Goal: Task Accomplishment & Management: Use online tool/utility

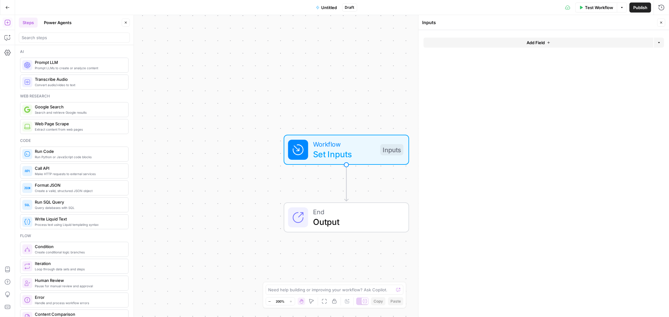
click at [328, 5] on span "Untitled" at bounding box center [330, 7] width 16 height 6
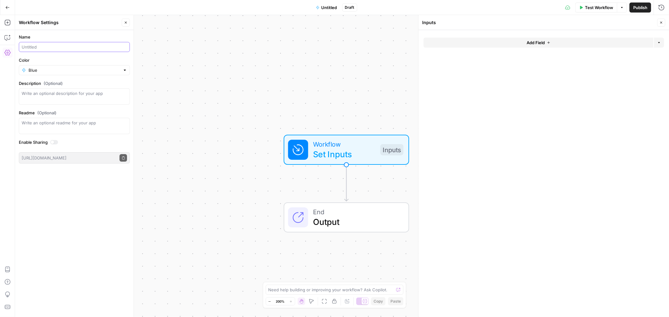
click at [37, 46] on input "Name" at bounding box center [74, 47] width 105 height 6
type input "Full gap analysis ([PERSON_NAME])"
click at [43, 71] on input "Color" at bounding box center [75, 70] width 92 height 6
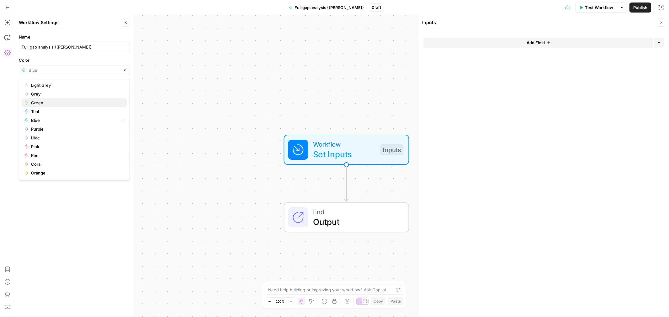
click at [32, 102] on span "Green" at bounding box center [76, 103] width 91 height 6
type input "Green"
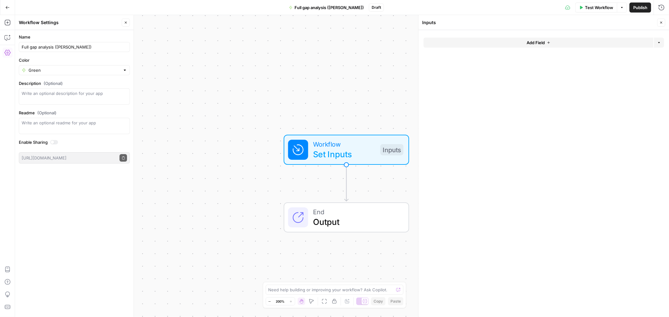
click at [526, 42] on button "Add Field" at bounding box center [539, 43] width 230 height 10
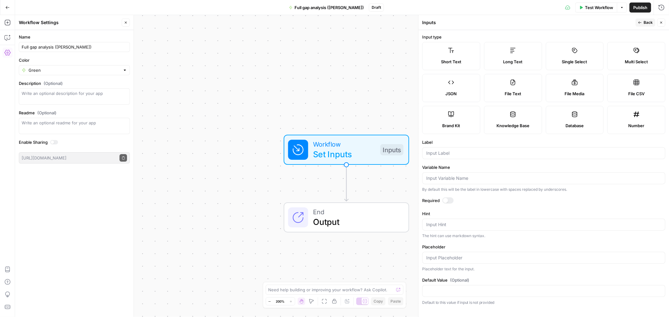
click at [460, 55] on label "Short Text" at bounding box center [451, 56] width 58 height 28
click at [462, 156] on input "Label" at bounding box center [543, 153] width 235 height 6
click at [4, 37] on icon "button" at bounding box center [7, 38] width 6 height 6
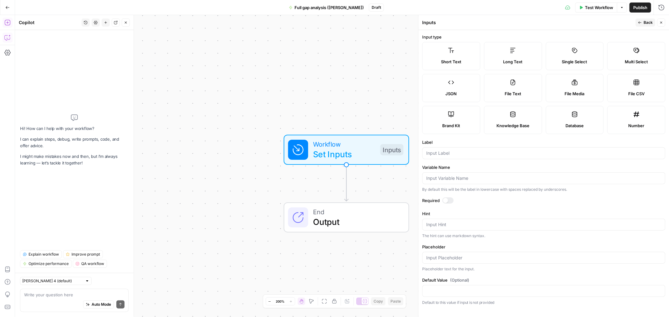
click at [5, 24] on icon "button" at bounding box center [7, 22] width 6 height 6
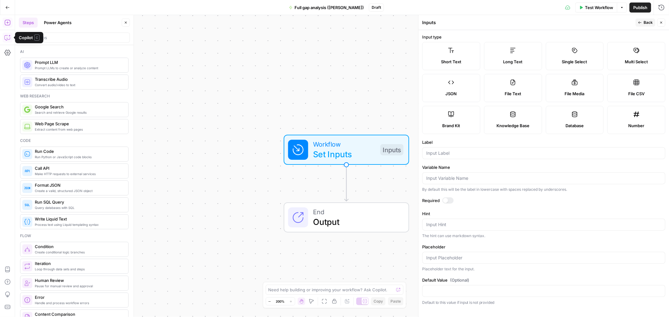
click at [6, 37] on icon "button" at bounding box center [7, 38] width 6 height 6
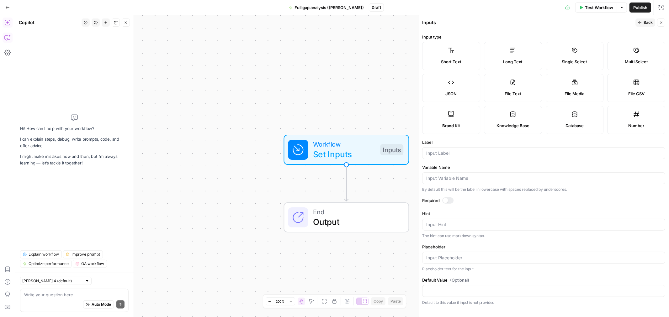
click at [41, 294] on textarea at bounding box center [74, 295] width 100 height 6
click at [95, 22] on icon "button" at bounding box center [96, 22] width 4 height 3
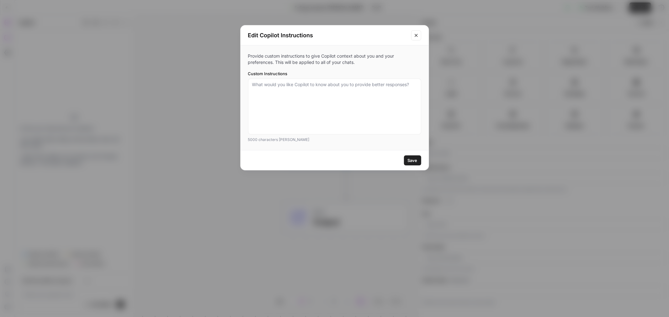
click at [419, 35] on button "Close modal" at bounding box center [416, 35] width 10 height 10
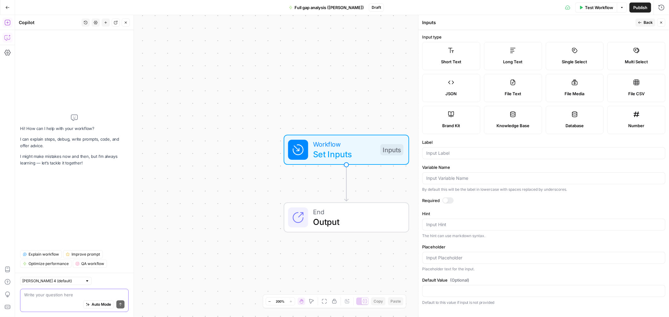
click at [44, 296] on textarea at bounding box center [74, 295] width 100 height 6
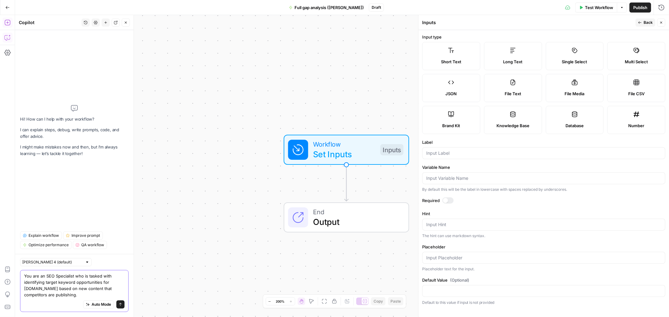
drag, startPoint x: 86, startPoint y: 296, endPoint x: 87, endPoint y: 299, distance: 3.2
click at [87, 299] on div "You are an SEO Specialist who is tasked with identifying target keyword opportu…" at bounding box center [74, 291] width 109 height 42
click at [90, 293] on textarea "You are an SEO Specialist who is tasked with identifying target keyword opportu…" at bounding box center [74, 285] width 100 height 25
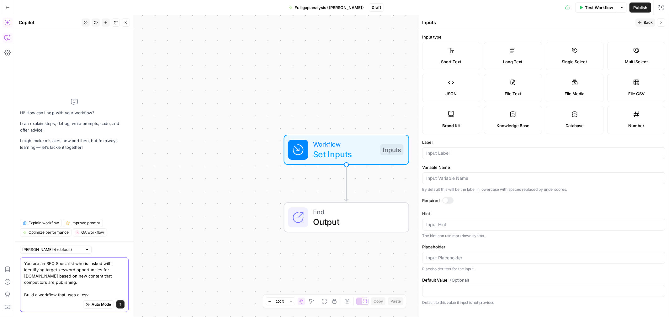
click at [102, 294] on textarea "You are an SEO Specialist who is tasked with identifying target keyword opportu…" at bounding box center [74, 280] width 100 height 38
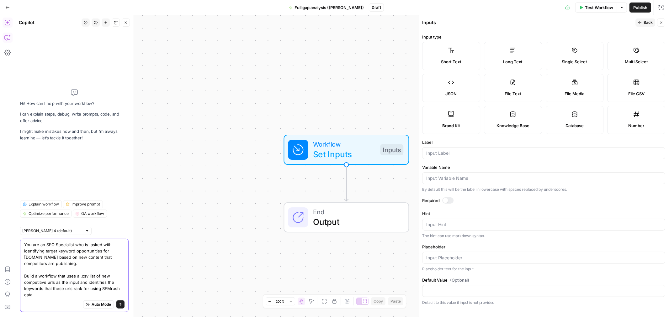
click at [102, 294] on textarea "You are an SEO Specialist who is tasked with identifying target keyword opportu…" at bounding box center [74, 270] width 100 height 56
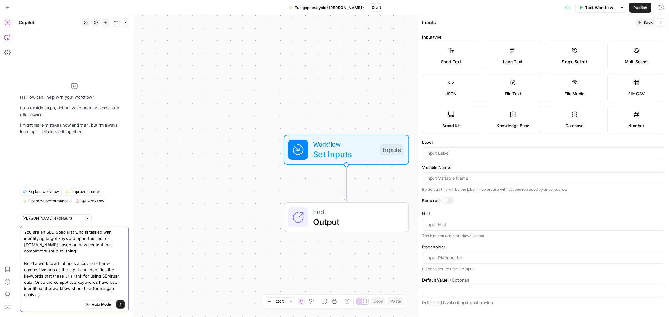
click at [86, 284] on textarea "You are an SEO Specialist who is tasked with identifying target keyword opportu…" at bounding box center [74, 263] width 100 height 69
click at [63, 294] on textarea "You are an SEO Specialist who is tasked with identifying target keyword opportu…" at bounding box center [74, 263] width 100 height 69
click at [79, 292] on textarea "You are an SEO Specialist who is tasked with identifying target keyword opportu…" at bounding box center [74, 263] width 100 height 69
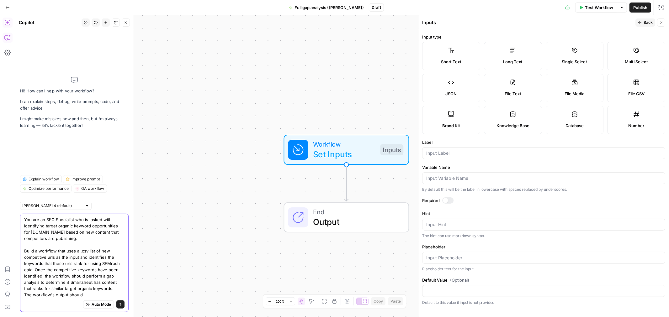
type textarea "You are an SEO Specialist who is tasked with identifying target organic keyword…"
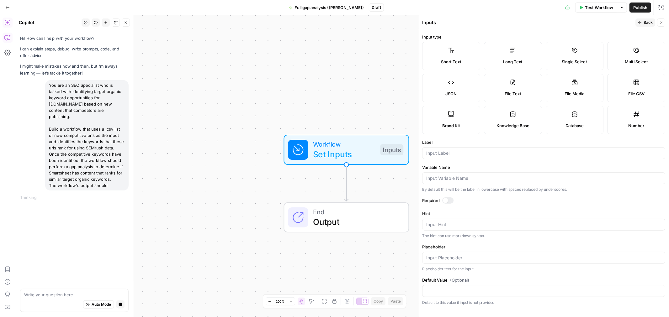
click at [99, 174] on div "You are an SEO Specialist who is tasked with identifying target organic keyword…" at bounding box center [86, 135] width 83 height 110
click at [52, 298] on div "Auto Mode Stop generating" at bounding box center [74, 305] width 100 height 14
click at [119, 304] on icon "button" at bounding box center [120, 304] width 3 height 3
drag, startPoint x: 48, startPoint y: 86, endPoint x: 126, endPoint y: 184, distance: 125.2
click at [129, 185] on div "Hi! How can I help with your workflow? I can explain steps, debug, write prompt…" at bounding box center [74, 151] width 119 height 243
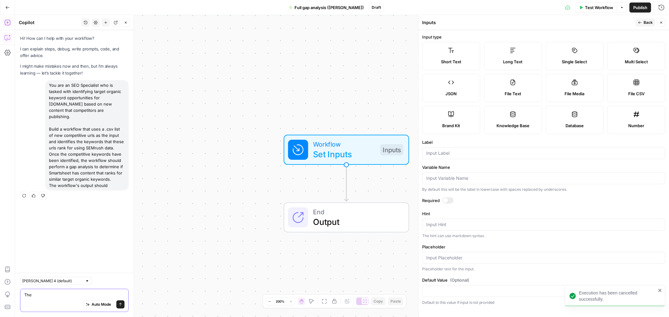
copy div "You are an SEO Specialist who is tasked with identifying target organic keyword…"
click at [43, 303] on div "Auto Mode Send" at bounding box center [74, 305] width 100 height 14
type textarea "T"
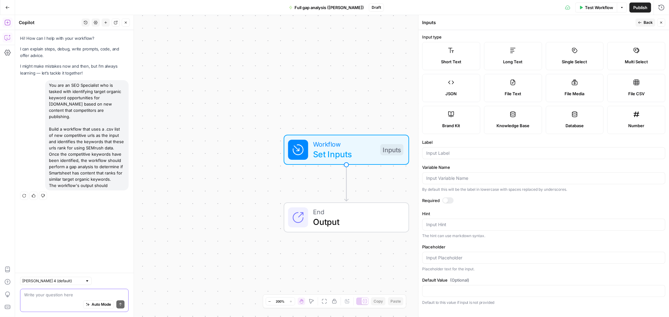
paste textarea "You are an SEO Specialist who is tasked with identifying target organic keyword…"
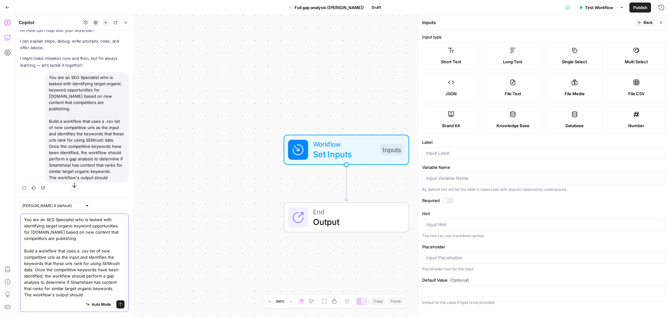
type textarea "You are an SEO Specialist who is tasked with identifying target organic keyword…"
click at [85, 205] on div at bounding box center [87, 206] width 4 height 4
type input "Claude Sonnet 4 (default)"
click at [103, 297] on textarea "You are an SEO Specialist who is tasked with identifying target organic keyword…" at bounding box center [74, 258] width 100 height 82
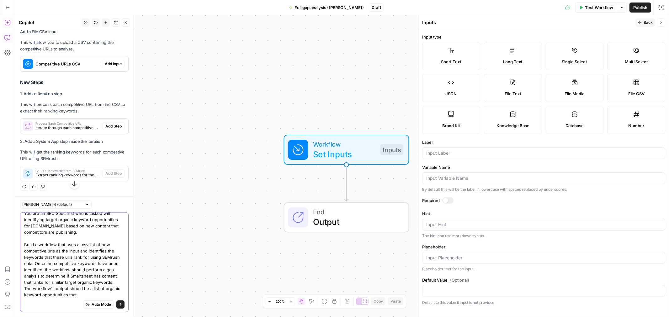
scroll to position [265, 0]
click at [100, 293] on textarea "You are an SEO Specialist who is tasked with identifying target organic keyword…" at bounding box center [74, 255] width 100 height 88
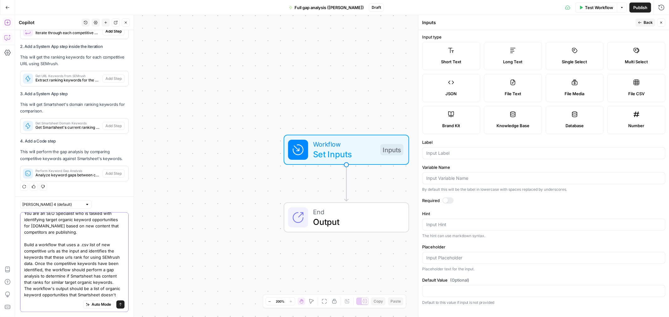
scroll to position [360, 0]
type textarea "You are an SEO Specialist who is tasked with identifying target organic keyword…"
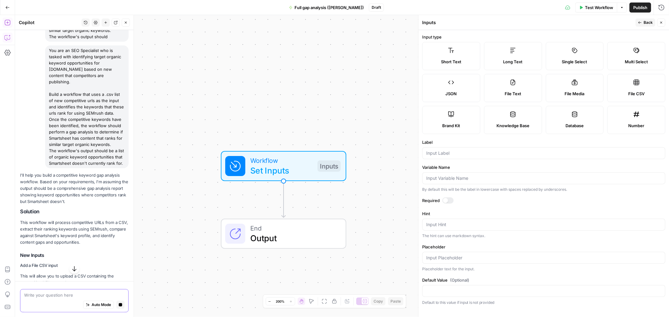
scroll to position [323, 0]
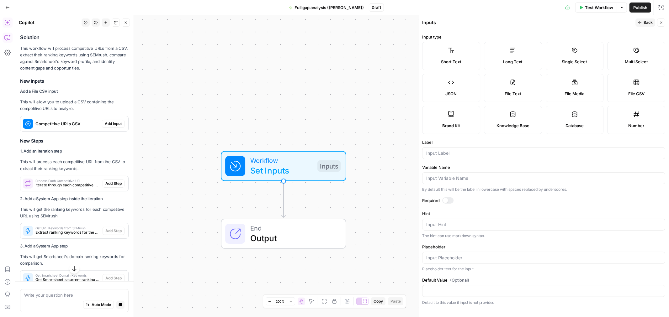
click at [63, 131] on div "Competitive URLs CSV" at bounding box center [61, 123] width 82 height 15
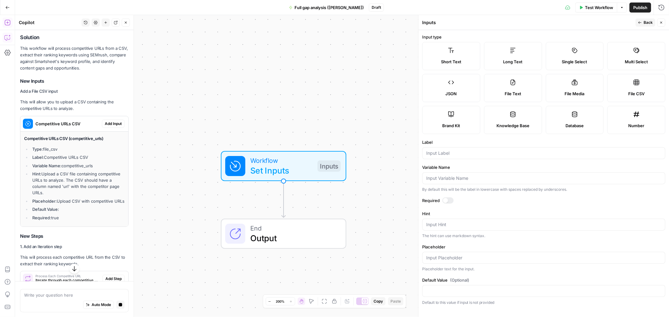
click at [107, 127] on span "Add Input" at bounding box center [113, 124] width 17 height 6
click at [280, 159] on span "Workflow" at bounding box center [281, 161] width 62 height 10
click at [280, 158] on span "Workflow" at bounding box center [281, 160] width 62 height 10
click at [662, 23] on icon "button" at bounding box center [661, 23] width 4 height 4
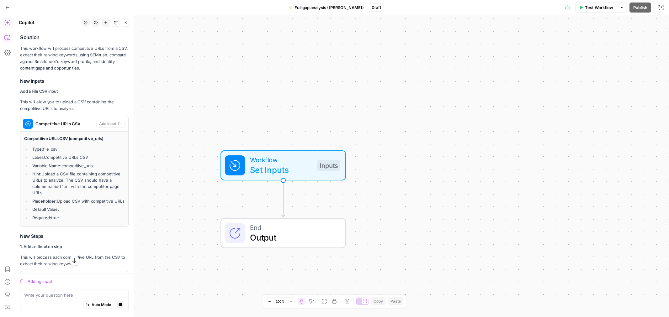
click at [301, 167] on span "Set Inputs" at bounding box center [281, 170] width 62 height 13
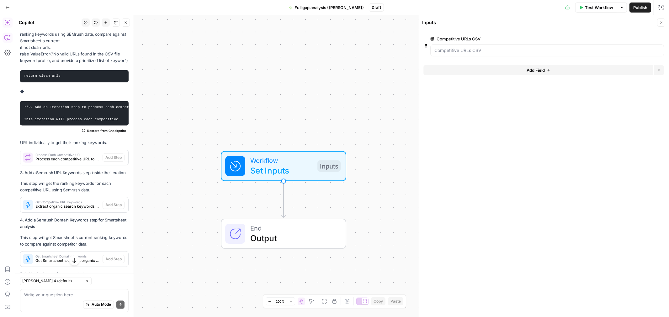
scroll to position [929, 0]
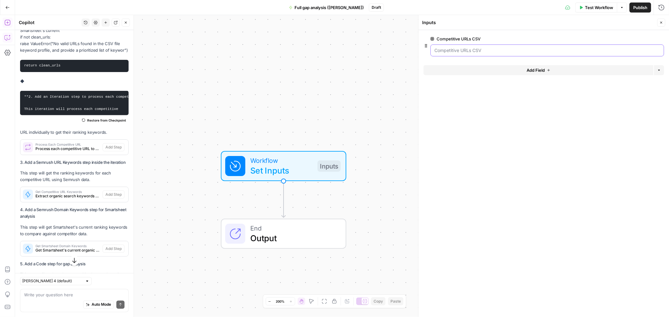
click at [501, 51] on CSV "Competitive URLs CSV" at bounding box center [548, 50] width 226 height 6
click at [644, 38] on span "edit field" at bounding box center [641, 38] width 14 height 5
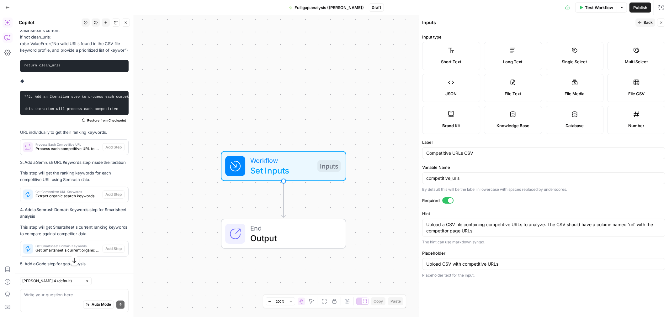
click at [516, 120] on label "Knowledge Base" at bounding box center [513, 120] width 58 height 28
click at [521, 127] on span "Knowledge Base" at bounding box center [513, 126] width 33 height 6
click at [637, 8] on span "Publish" at bounding box center [640, 7] width 14 height 6
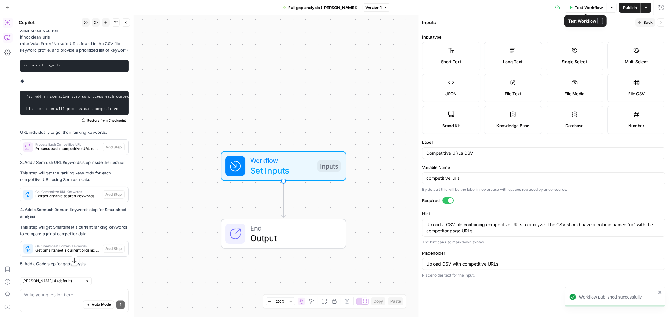
click at [585, 6] on span "Test Workflow" at bounding box center [589, 7] width 28 height 6
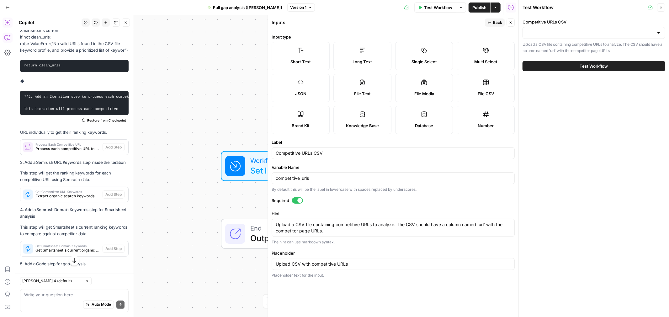
click at [571, 29] on div at bounding box center [594, 33] width 143 height 12
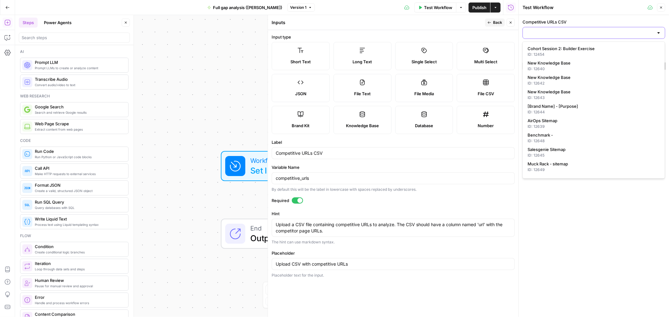
click at [570, 30] on input "Competitive URLs CSV" at bounding box center [590, 33] width 127 height 6
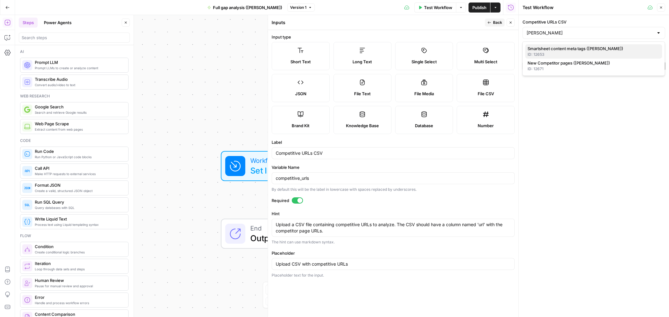
click at [600, 52] on div "ID: 12653" at bounding box center [594, 55] width 132 height 6
type input "Smartsheet content meta tags ([PERSON_NAME])"
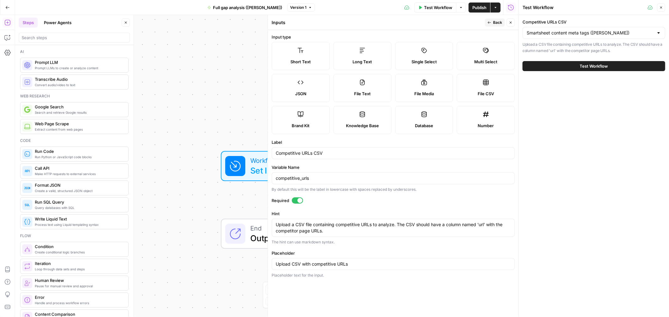
click at [606, 63] on span "Test Workflow" at bounding box center [594, 66] width 28 height 6
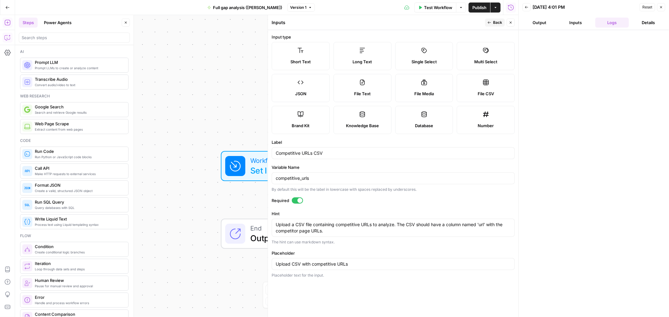
click at [7, 36] on icon "button" at bounding box center [7, 38] width 6 height 6
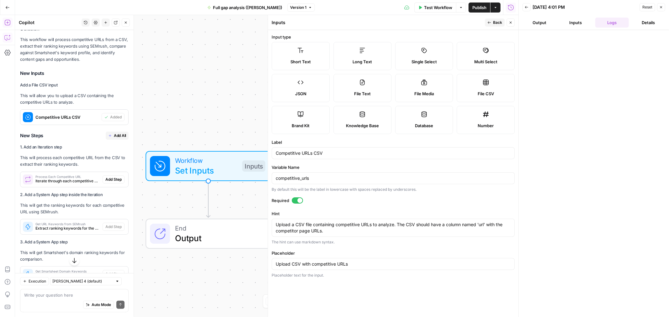
scroll to position [349, 0]
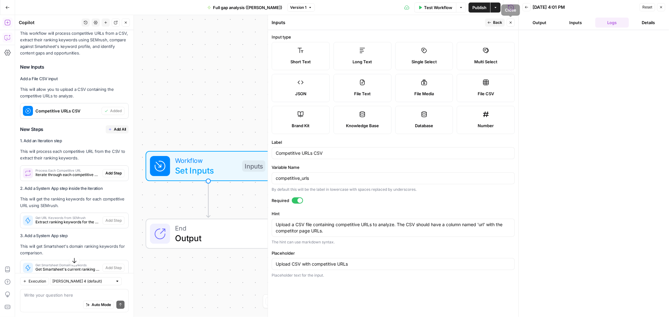
click at [513, 24] on button "Close" at bounding box center [511, 23] width 8 height 8
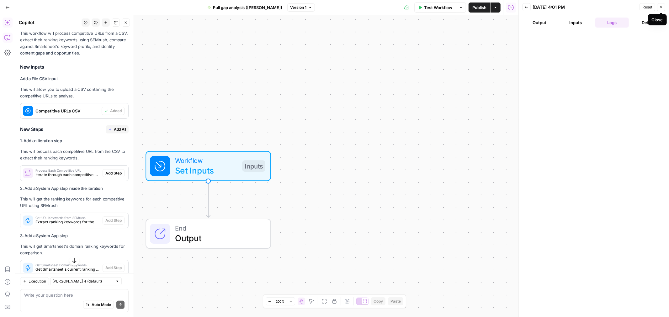
drag, startPoint x: 661, startPoint y: 8, endPoint x: 653, endPoint y: 9, distance: 8.6
click at [661, 8] on icon "button" at bounding box center [661, 7] width 4 height 4
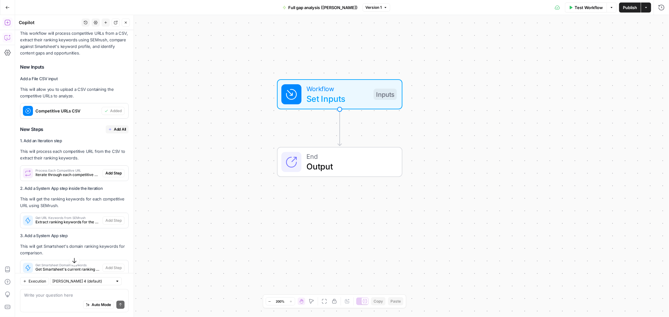
drag, startPoint x: 269, startPoint y: 120, endPoint x: 393, endPoint y: 51, distance: 142.6
click at [392, 53] on div "Workflow Set Inputs Inputs End Output" at bounding box center [342, 166] width 654 height 302
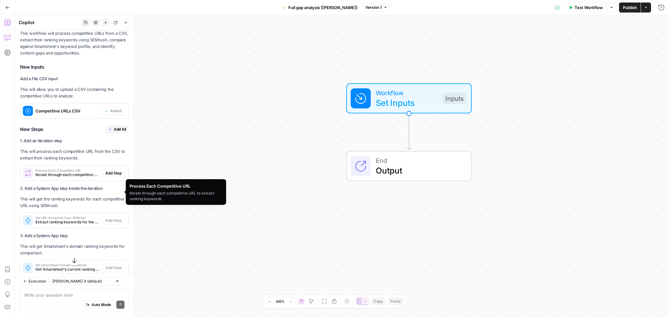
click at [43, 178] on span "Iterate through each competitive URL to extract ranking keywords" at bounding box center [67, 175] width 65 height 6
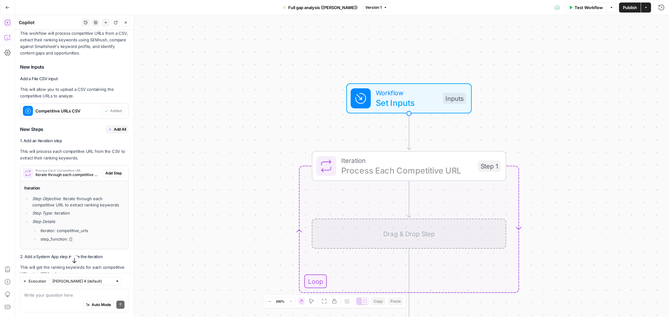
click at [107, 176] on span "Add Step" at bounding box center [113, 174] width 16 height 6
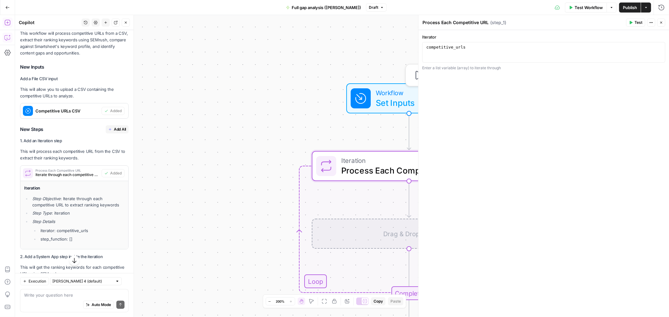
click at [377, 104] on span "Set Inputs" at bounding box center [407, 103] width 62 height 13
click at [658, 48] on icon "button" at bounding box center [658, 48] width 3 height 3
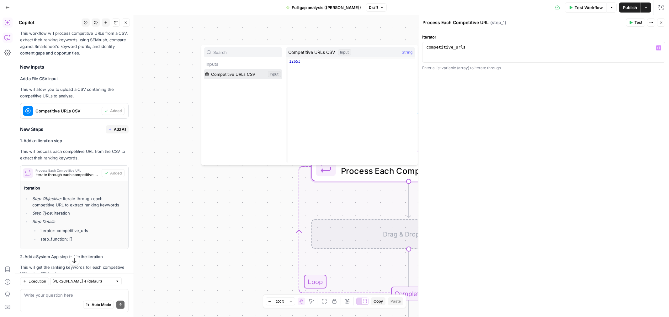
click at [248, 77] on button "Select variable Competitive URLs CSV" at bounding box center [243, 74] width 78 height 10
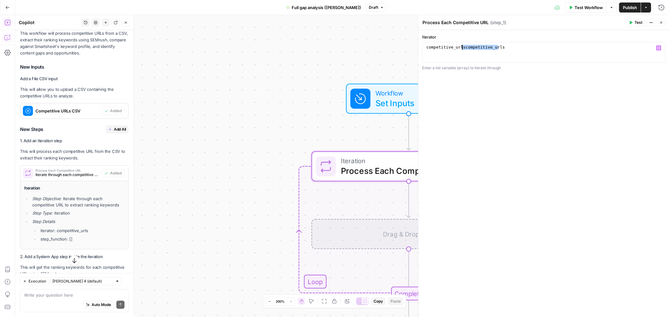
drag, startPoint x: 509, startPoint y: 50, endPoint x: 463, endPoint y: 49, distance: 45.2
click at [463, 49] on div "competitive_urlscompetitive_urls" at bounding box center [543, 57] width 237 height 25
type textarea "**********"
click at [588, 7] on span "Test Workflow" at bounding box center [589, 7] width 28 height 6
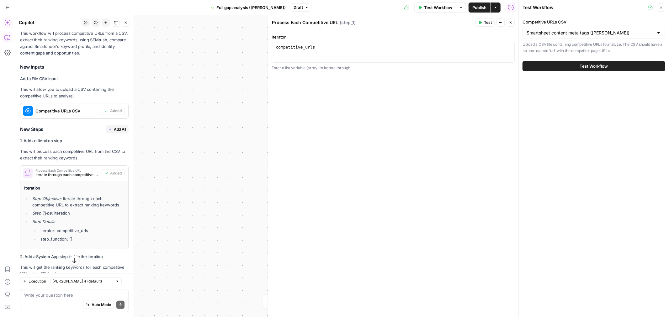
drag, startPoint x: 600, startPoint y: 67, endPoint x: 603, endPoint y: 69, distance: 4.0
click at [600, 66] on span "Test Workflow" at bounding box center [594, 66] width 28 height 6
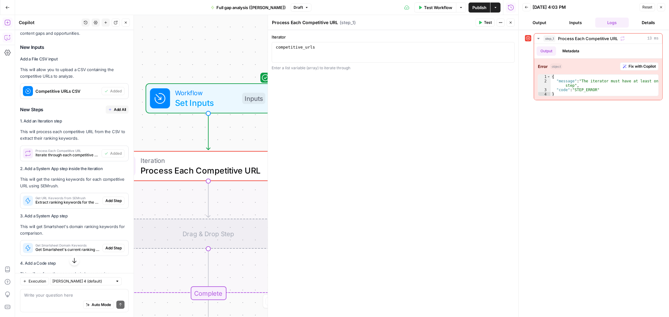
scroll to position [383, 0]
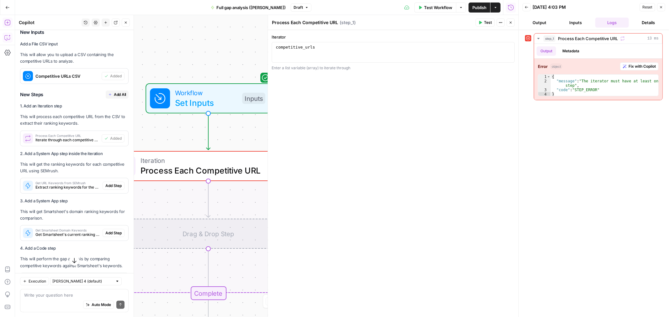
click at [57, 190] on span "Extract ranking keywords for the current competitive URL" at bounding box center [67, 188] width 65 height 6
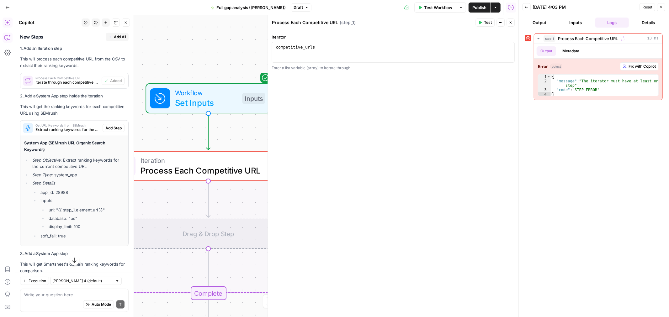
scroll to position [453, 0]
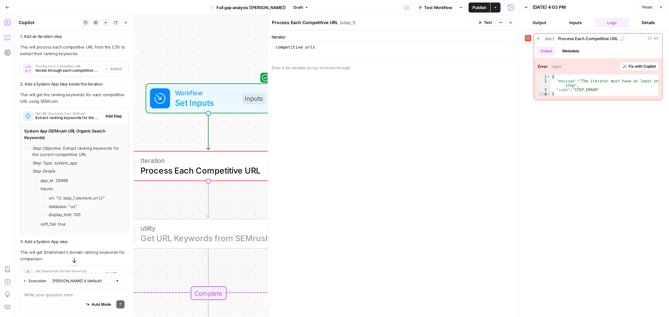
drag, startPoint x: 110, startPoint y: 135, endPoint x: 21, endPoint y: 209, distance: 115.9
click at [110, 119] on span "Add Step" at bounding box center [113, 117] width 16 height 6
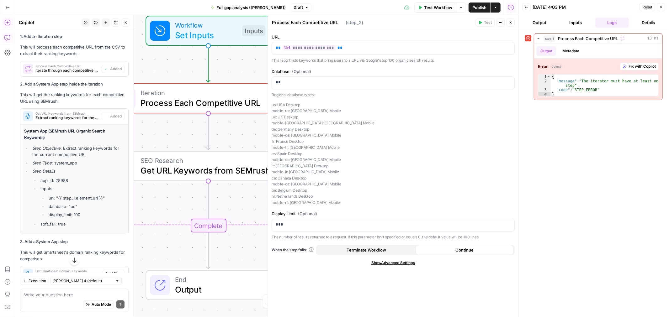
type textarea "Get URL Keywords from SEMrush"
click at [510, 23] on icon "button" at bounding box center [511, 23] width 4 height 4
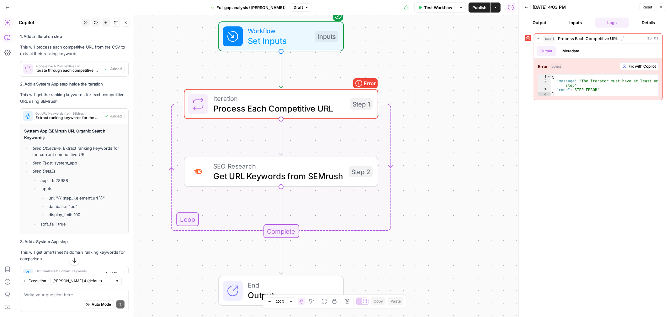
drag, startPoint x: 365, startPoint y: 244, endPoint x: 438, endPoint y: 247, distance: 73.5
click at [438, 247] on div "Workflow Set Inputs Inputs Loop Error Iteration Process Each Competitive URL St…" at bounding box center [267, 166] width 504 height 302
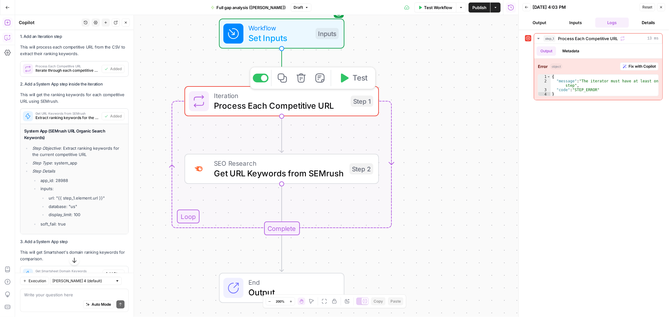
click at [365, 80] on span "Test" at bounding box center [360, 77] width 15 height 11
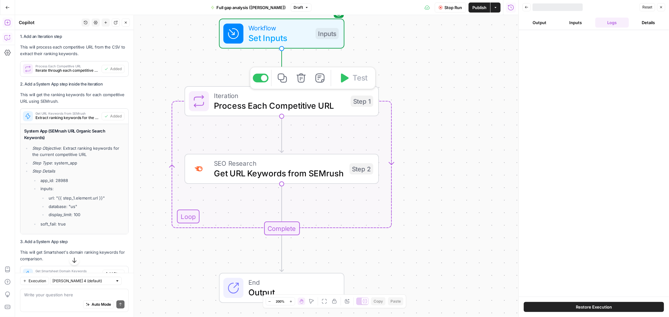
click at [427, 70] on div "Workflow Set Inputs Inputs Loop Iteration Process Each Competitive URL Step 1 C…" at bounding box center [267, 166] width 504 height 302
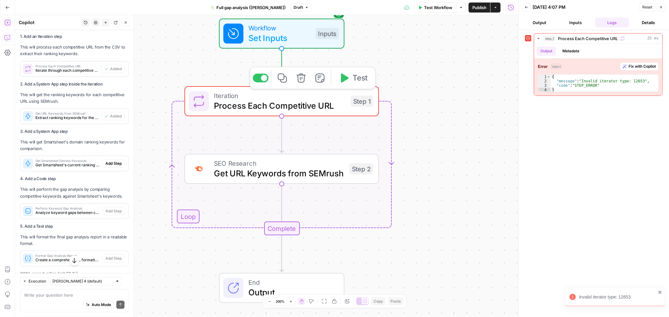
click at [529, 38] on icon at bounding box center [528, 38] width 4 height 4
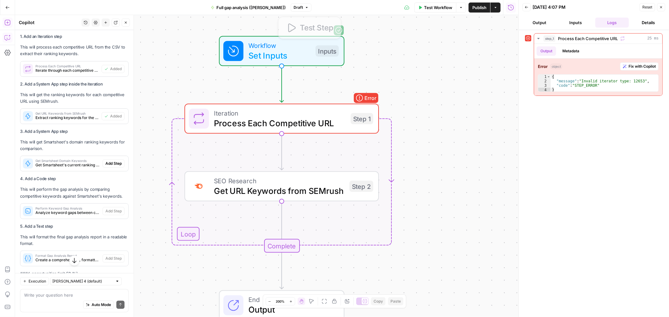
drag, startPoint x: 277, startPoint y: 57, endPoint x: 283, endPoint y: 56, distance: 5.6
click at [280, 56] on span "Set Inputs" at bounding box center [279, 55] width 62 height 13
click at [475, 8] on span "Publish" at bounding box center [479, 7] width 14 height 6
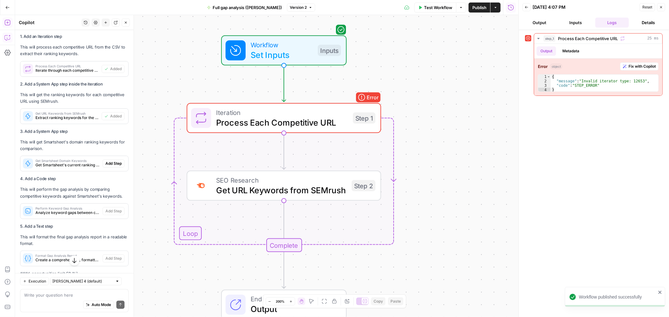
click at [438, 9] on span "Test Workflow" at bounding box center [438, 7] width 28 height 6
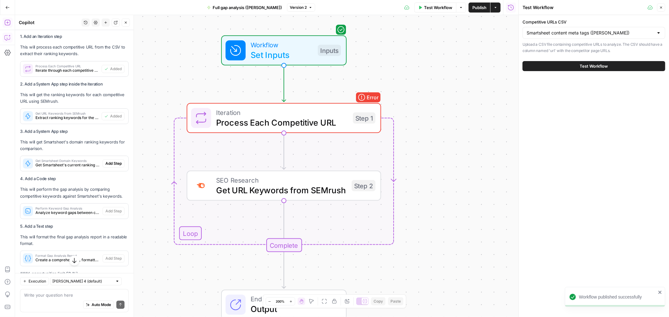
click at [573, 68] on button "Test Workflow" at bounding box center [594, 66] width 143 height 10
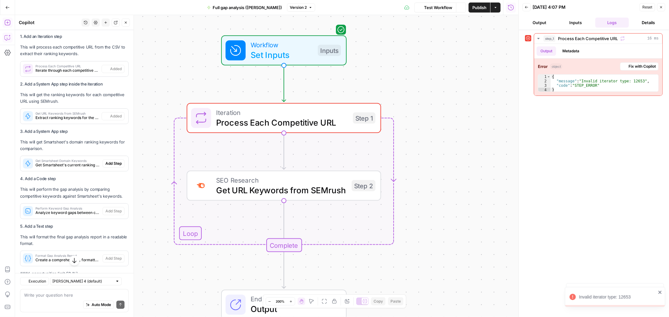
scroll to position [453, 0]
click at [290, 47] on span "Workflow" at bounding box center [282, 45] width 62 height 10
drag, startPoint x: 433, startPoint y: 7, endPoint x: 500, endPoint y: 52, distance: 80.8
click at [432, 7] on span "Test Workflow" at bounding box center [438, 7] width 28 height 6
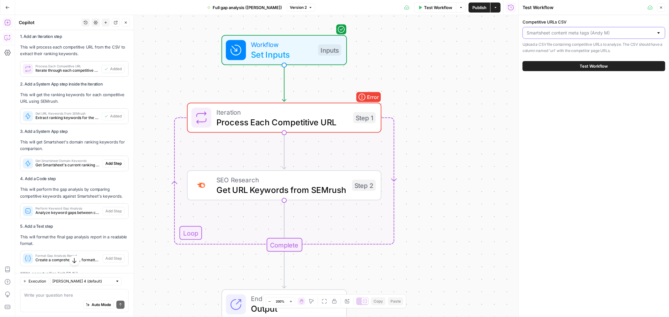
click at [586, 34] on input "Competitive URLs CSV" at bounding box center [590, 33] width 127 height 6
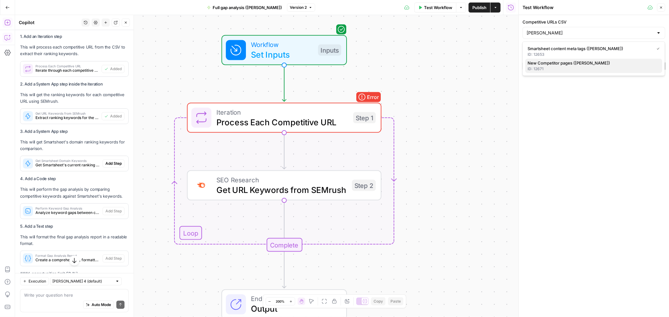
click at [573, 65] on span "New Competitor pages ([PERSON_NAME])" at bounding box center [593, 63] width 130 height 6
type input "New Competitor pages ([PERSON_NAME])"
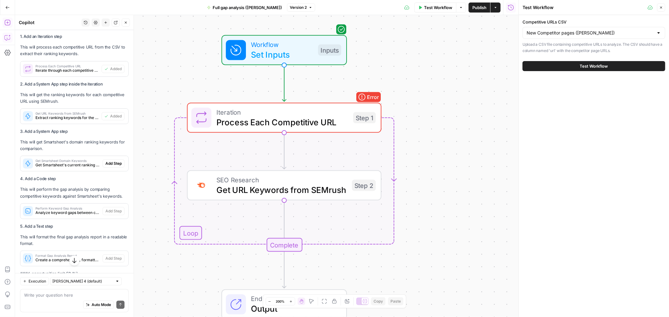
click at [577, 67] on button "Test Workflow" at bounding box center [594, 66] width 143 height 10
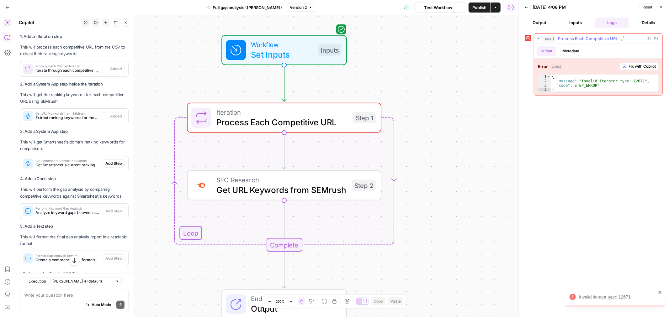
scroll to position [453, 0]
click at [652, 67] on span "Fix with Copilot" at bounding box center [642, 67] width 27 height 6
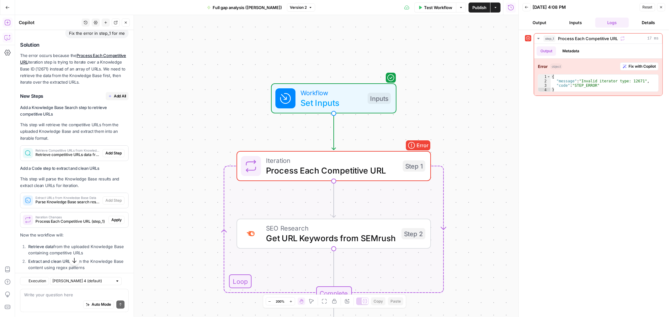
scroll to position [1307, 0]
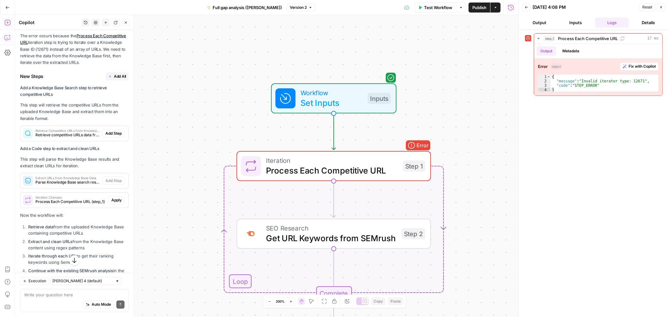
click at [114, 79] on span "Add All" at bounding box center [120, 77] width 12 height 6
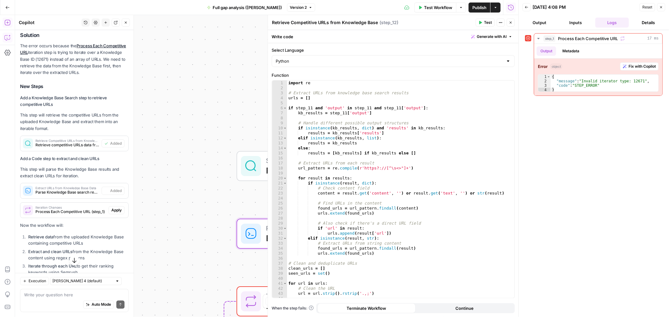
type textarea "Extract URLs from Knowledge Base Data"
click at [510, 23] on icon "button" at bounding box center [511, 23] width 2 height 2
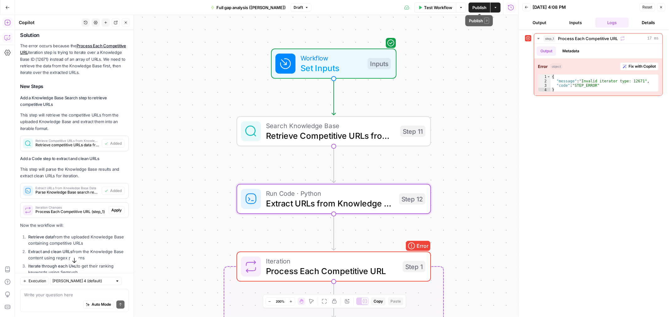
click at [480, 8] on span "Publish" at bounding box center [479, 7] width 14 height 6
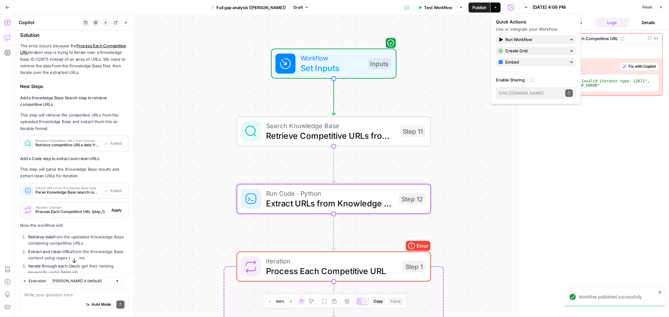
click at [437, 11] on button "Test Workflow" at bounding box center [435, 8] width 42 height 10
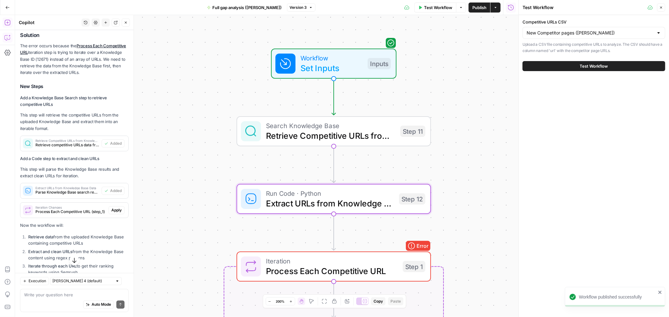
click at [579, 68] on button "Test Workflow" at bounding box center [594, 66] width 143 height 10
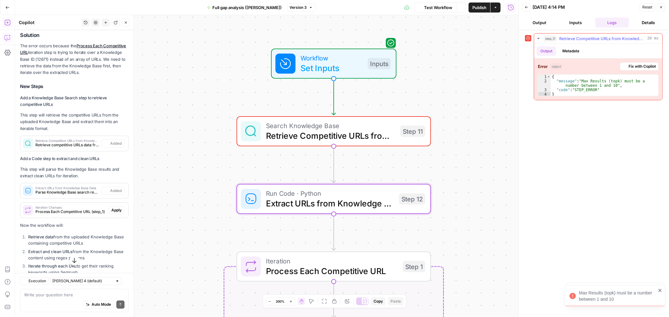
scroll to position [1307, 0]
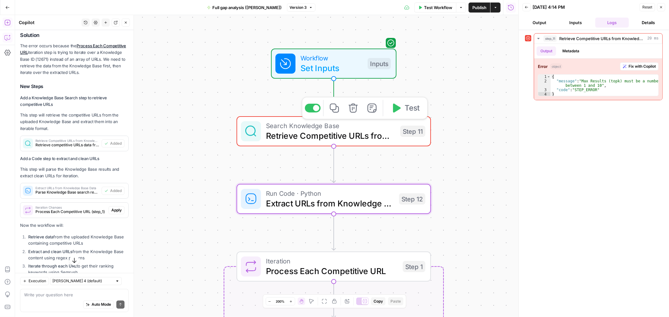
click at [357, 127] on span "Search Knowledge Base" at bounding box center [330, 126] width 129 height 10
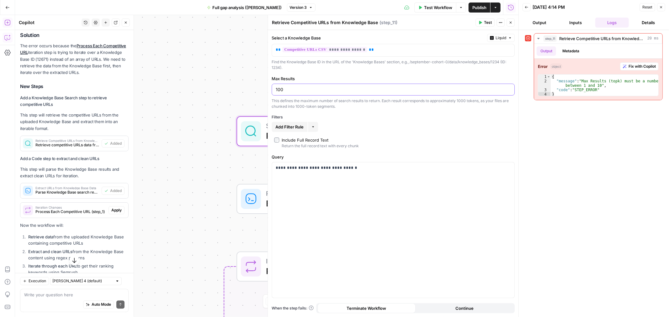
drag, startPoint x: 333, startPoint y: 90, endPoint x: 281, endPoint y: 89, distance: 52.4
click at [281, 89] on input "100" at bounding box center [393, 90] width 235 height 6
type input "10"
click at [483, 22] on button "Test" at bounding box center [485, 23] width 19 height 8
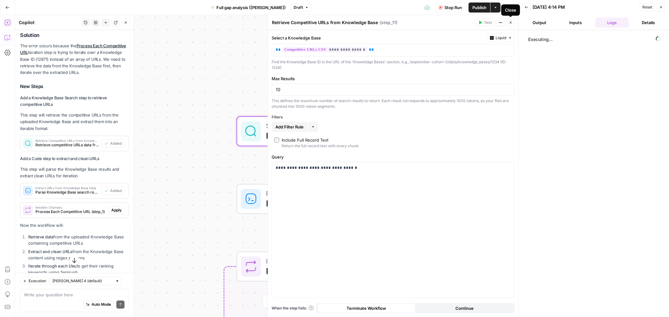
click at [511, 22] on icon "button" at bounding box center [511, 23] width 4 height 4
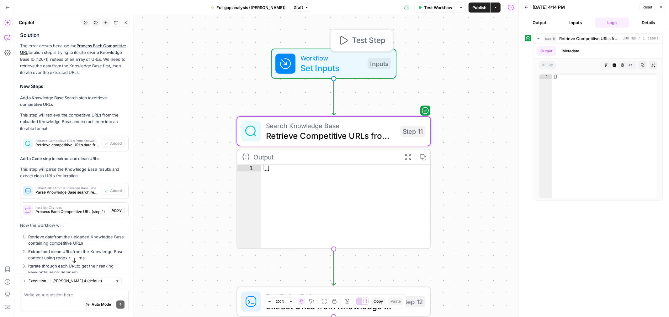
click at [340, 64] on span "Set Inputs" at bounding box center [332, 68] width 62 height 13
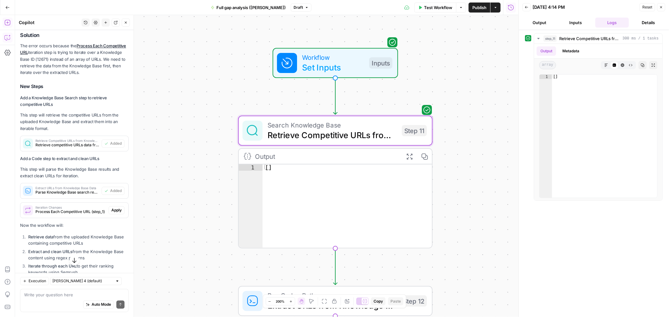
click at [424, 7] on span "Test Workflow" at bounding box center [438, 7] width 28 height 6
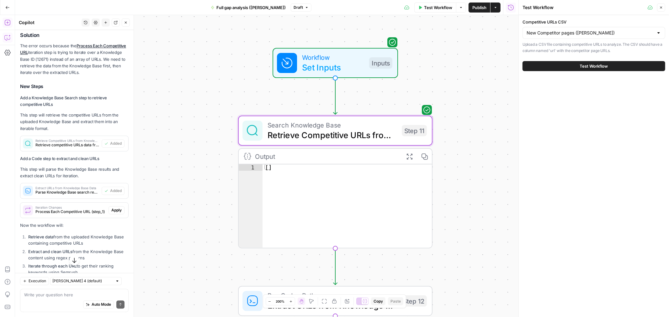
click at [545, 61] on div "Test Workflow" at bounding box center [594, 66] width 143 height 18
drag, startPoint x: 546, startPoint y: 63, endPoint x: 483, endPoint y: 50, distance: 65.0
click at [546, 62] on button "Test Workflow" at bounding box center [594, 66] width 143 height 10
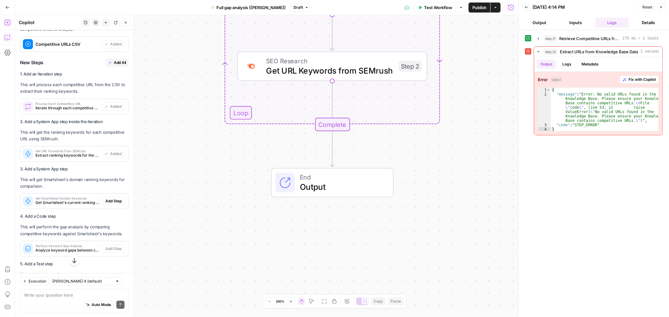
scroll to position [376, 0]
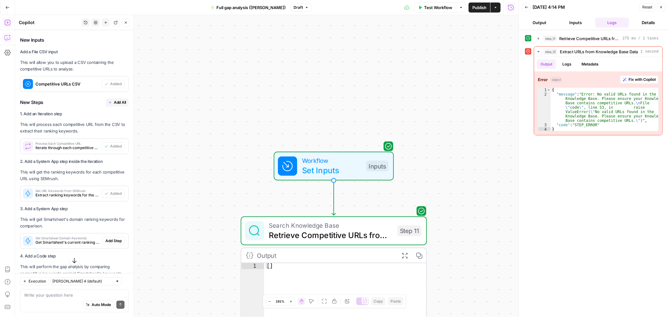
drag, startPoint x: 115, startPoint y: 122, endPoint x: 191, endPoint y: 94, distance: 81.6
click at [115, 105] on span "Add All" at bounding box center [120, 103] width 12 height 6
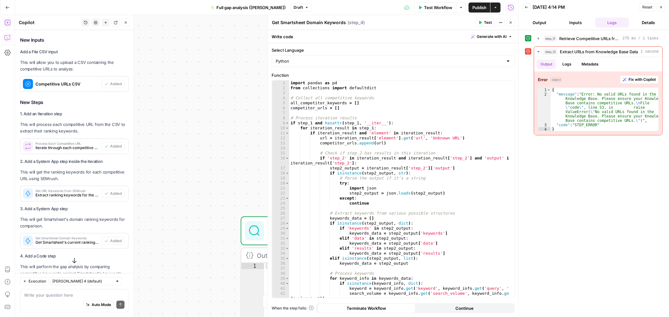
type textarea "Perform Keyword Gap Analysis"
click at [510, 23] on icon "button" at bounding box center [511, 23] width 4 height 4
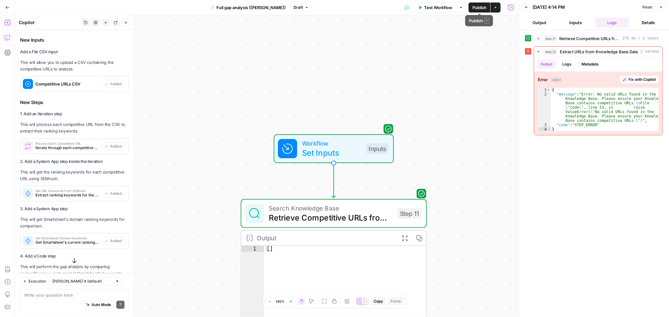
drag, startPoint x: 476, startPoint y: 10, endPoint x: 401, endPoint y: 46, distance: 83.3
click at [476, 10] on span "Publish" at bounding box center [479, 7] width 14 height 6
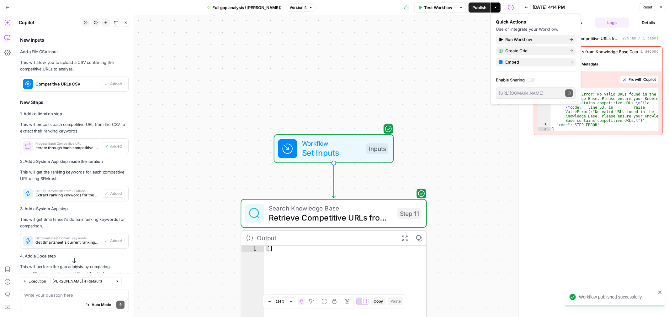
click at [268, 302] on icon "button" at bounding box center [269, 301] width 3 height 3
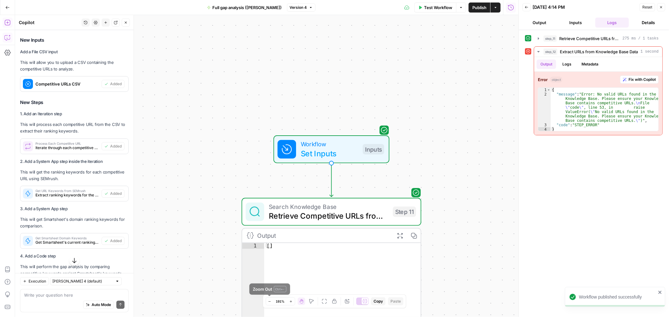
click at [268, 302] on icon "button" at bounding box center [269, 301] width 3 height 3
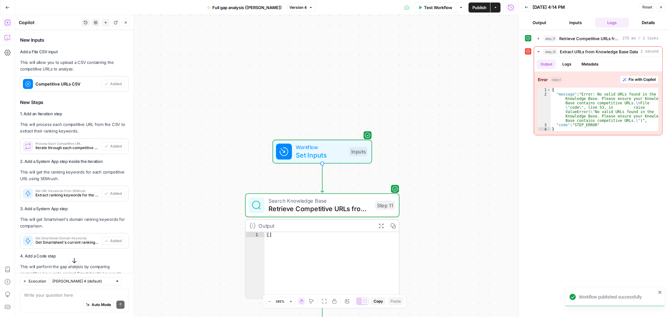
click at [268, 303] on icon "button" at bounding box center [269, 301] width 3 height 3
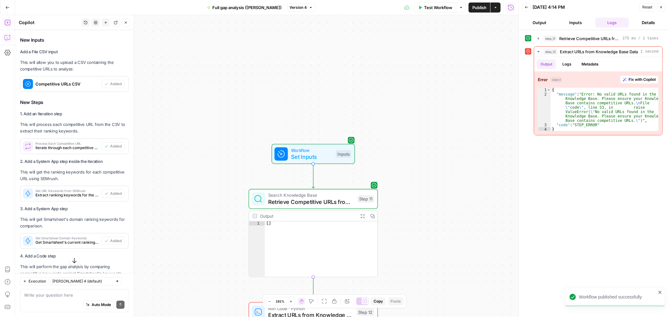
click at [268, 303] on icon "button" at bounding box center [269, 301] width 3 height 3
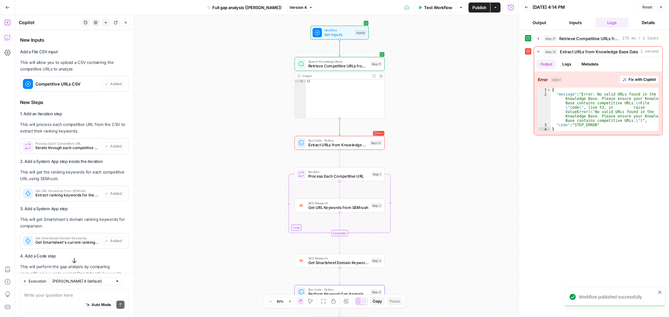
drag, startPoint x: 404, startPoint y: 271, endPoint x: 423, endPoint y: 163, distance: 109.2
click at [441, 156] on div "Workflow Set Inputs Inputs Search Knowledge Base Retrieve Competitive URLs from…" at bounding box center [267, 166] width 504 height 302
drag, startPoint x: 327, startPoint y: 32, endPoint x: 331, endPoint y: 30, distance: 4.4
click at [328, 31] on span "Workflow" at bounding box center [337, 31] width 29 height 5
drag, startPoint x: 442, startPoint y: 7, endPoint x: 591, endPoint y: 145, distance: 203.1
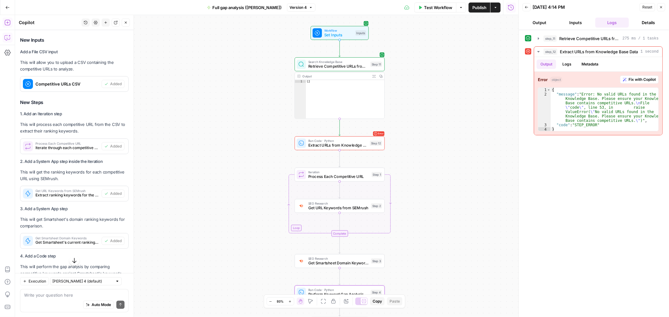
click at [443, 6] on span "Test Workflow" at bounding box center [438, 7] width 28 height 6
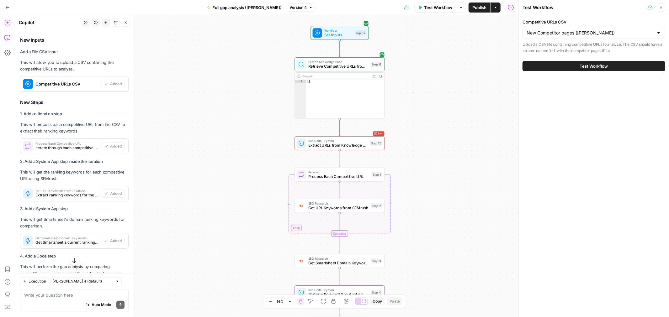
click at [565, 71] on div "Test Workflow" at bounding box center [594, 66] width 143 height 18
click at [565, 65] on button "Test Workflow" at bounding box center [594, 66] width 143 height 10
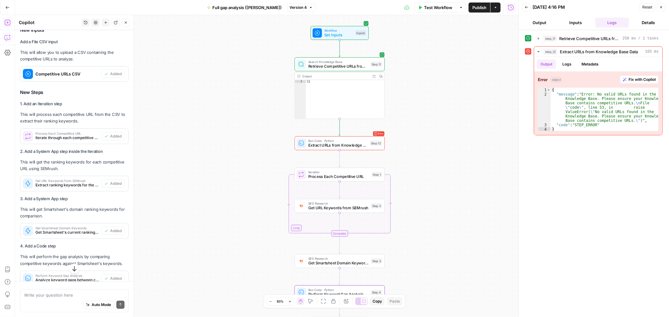
scroll to position [376, 0]
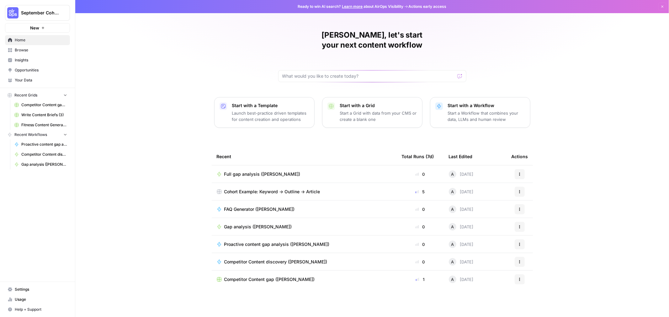
click at [38, 77] on span "Your Data" at bounding box center [41, 80] width 52 height 6
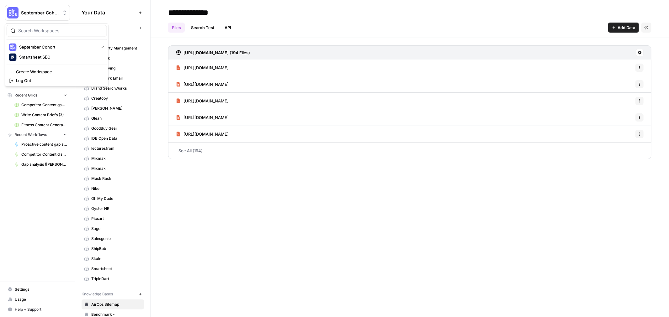
click at [47, 7] on button "September Cohort" at bounding box center [37, 13] width 65 height 16
click at [46, 58] on span "Smartsheet SEO" at bounding box center [60, 57] width 83 height 6
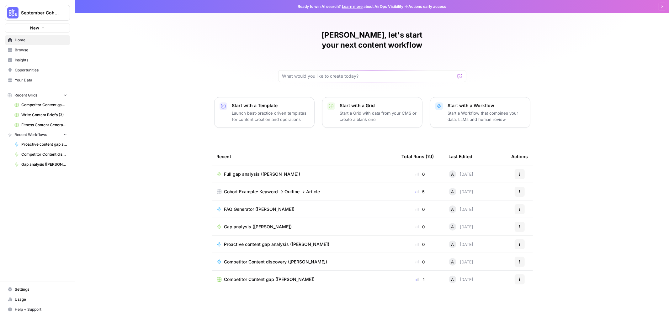
click at [24, 80] on span "Your Data" at bounding box center [41, 80] width 52 height 6
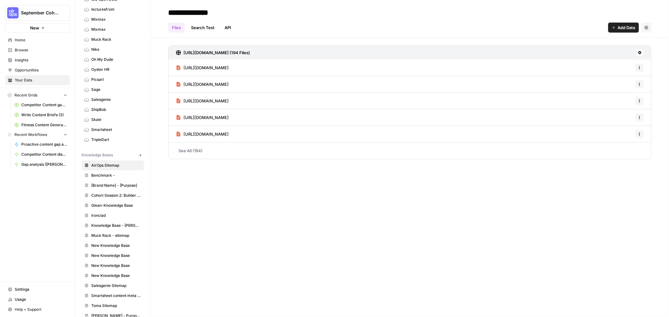
scroll to position [153, 0]
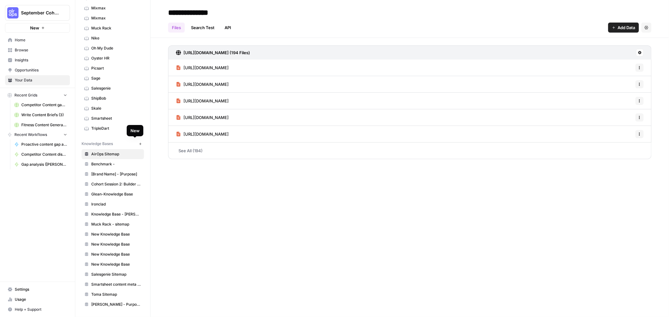
click at [139, 143] on icon "button" at bounding box center [140, 143] width 3 height 3
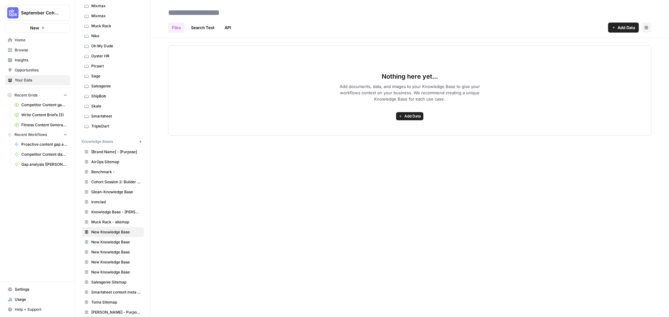
click at [211, 15] on input at bounding box center [216, 12] width 100 height 13
type input "*"
type input "**********"
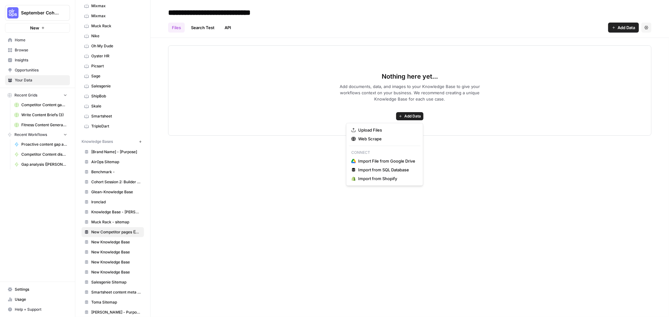
click at [412, 114] on span "Add Data" at bounding box center [412, 117] width 17 height 6
click at [385, 133] on span "Upload Files" at bounding box center [386, 130] width 57 height 6
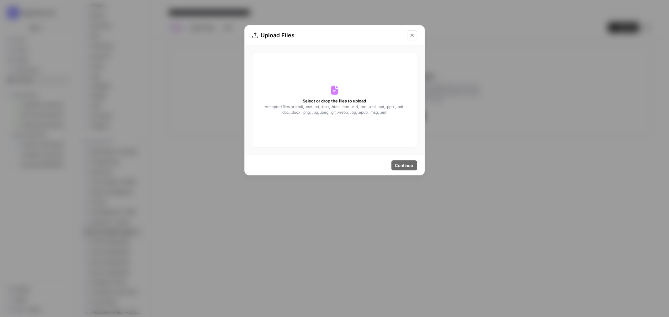
click at [333, 92] on icon at bounding box center [334, 90] width 7 height 9
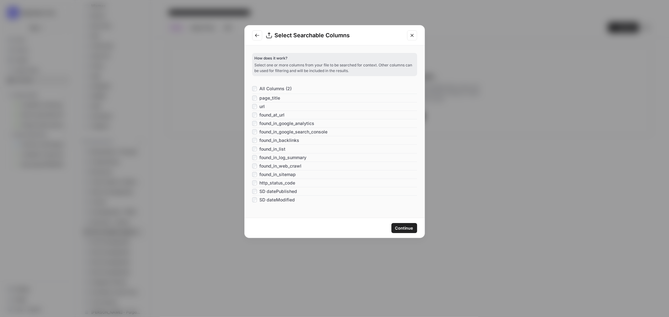
click at [281, 190] on span "SD datePublished" at bounding box center [278, 192] width 38 height 6
drag, startPoint x: 285, startPoint y: 198, endPoint x: 282, endPoint y: 190, distance: 8.7
click at [284, 198] on span "SD dateModified" at bounding box center [276, 200] width 35 height 6
click at [280, 178] on div "found_in_sitemap" at bounding box center [334, 174] width 165 height 8
click at [284, 182] on span "http_status_code" at bounding box center [277, 183] width 36 height 6
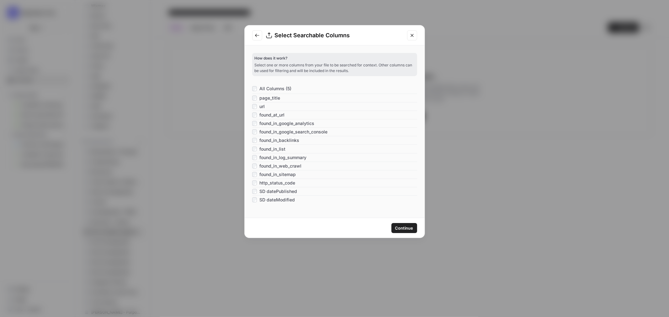
click at [406, 227] on span "Continue" at bounding box center [404, 228] width 18 height 6
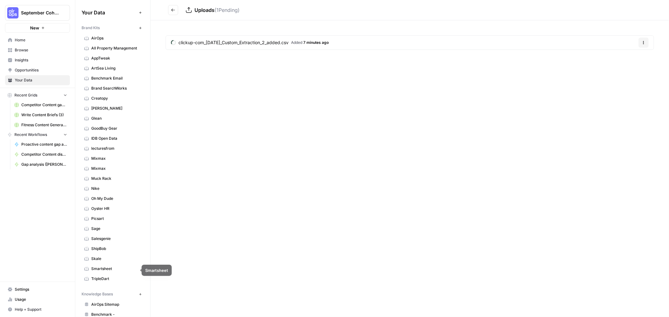
click at [107, 269] on span "Smartsheet" at bounding box center [116, 269] width 50 height 6
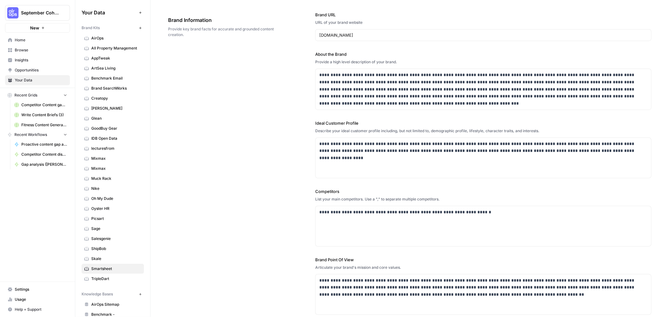
scroll to position [139, 0]
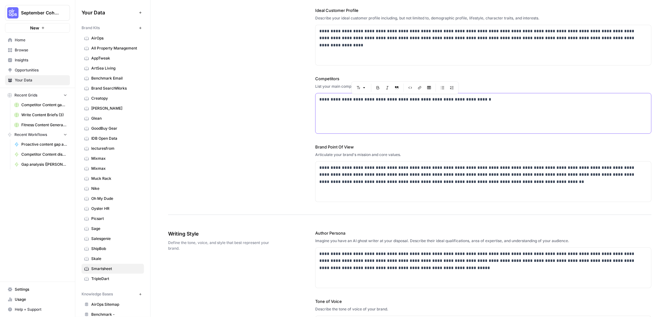
drag, startPoint x: 377, startPoint y: 99, endPoint x: 435, endPoint y: 104, distance: 58.0
click at [435, 104] on div "**********" at bounding box center [484, 113] width 336 height 40
click at [422, 104] on div "**********" at bounding box center [484, 113] width 336 height 40
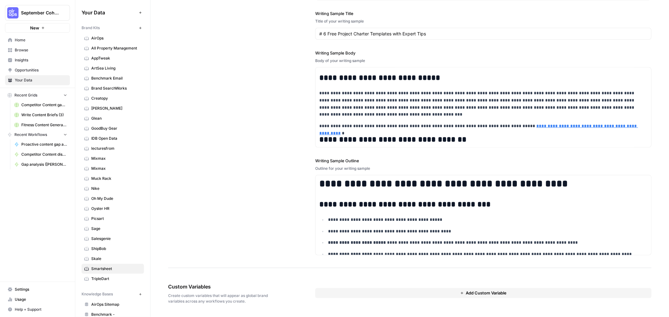
click at [485, 292] on span "Add Custom Variable" at bounding box center [486, 294] width 41 height 6
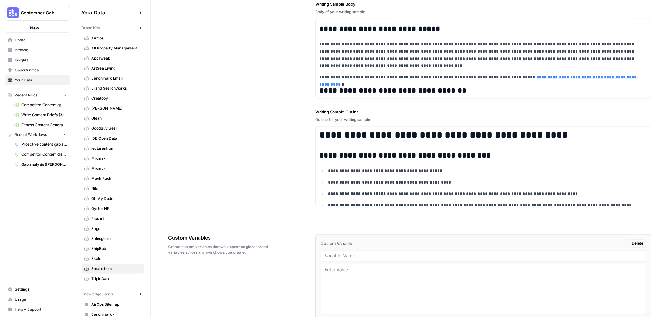
scroll to position [813, 0]
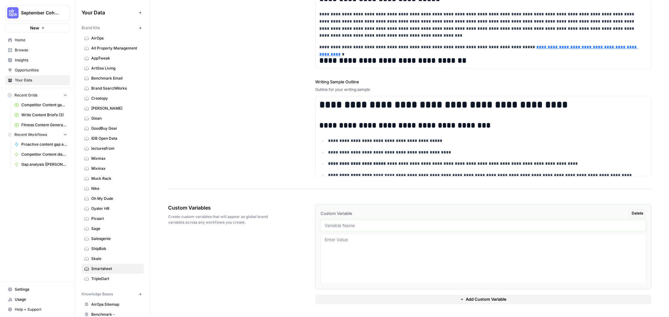
click at [474, 228] on input "text" at bounding box center [483, 226] width 317 height 6
click at [462, 258] on textarea at bounding box center [483, 259] width 317 height 45
click at [461, 222] on div at bounding box center [484, 226] width 326 height 11
click at [108, 36] on span "AirOps" at bounding box center [116, 38] width 50 height 6
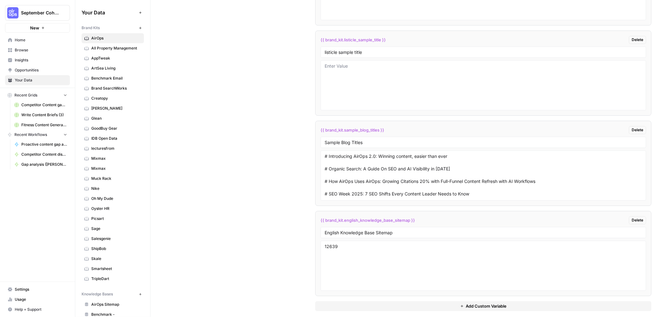
scroll to position [1174, 0]
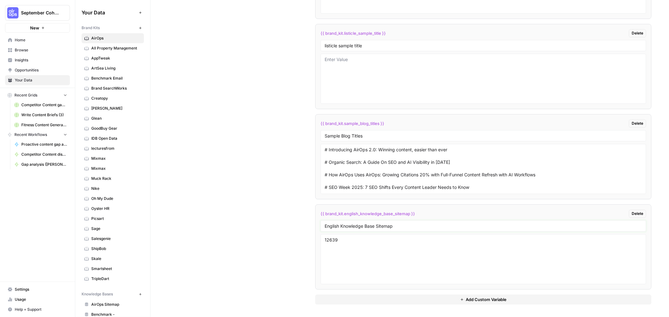
click at [367, 225] on input "English Knowledge Base Sitemap" at bounding box center [483, 226] width 317 height 6
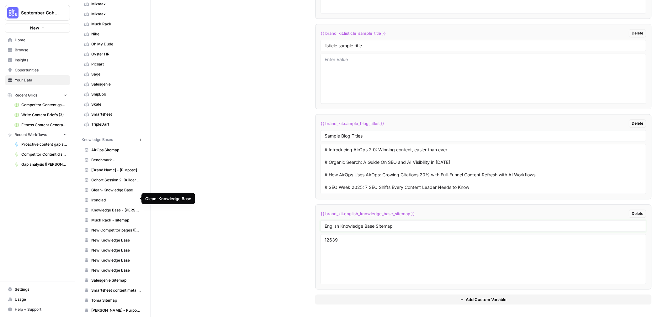
scroll to position [163, 0]
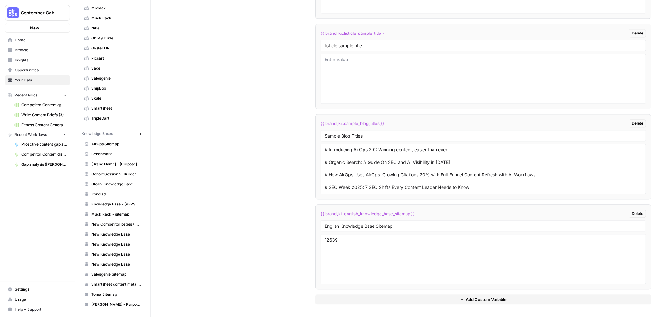
click at [114, 281] on link "Smartsheet content meta tags (Andy M)" at bounding box center [113, 285] width 62 height 10
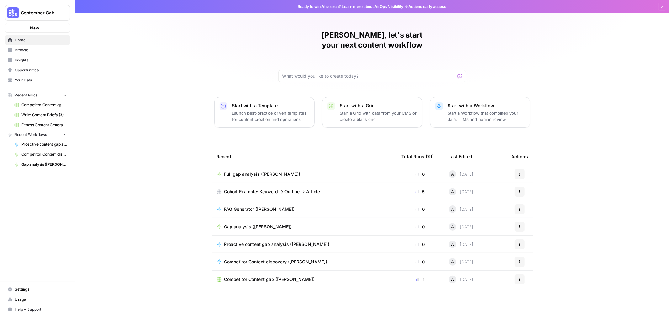
click at [34, 76] on link "Your Data" at bounding box center [37, 80] width 65 height 10
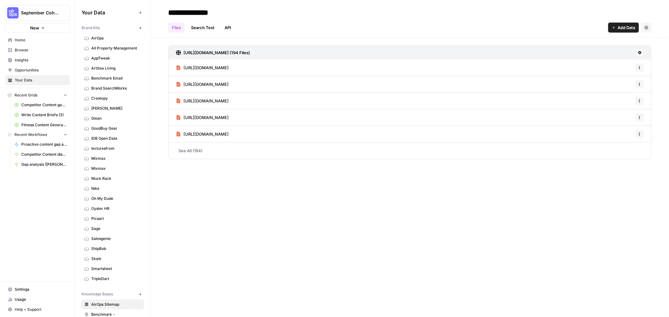
click at [104, 270] on span "Smartsheet" at bounding box center [116, 269] width 50 height 6
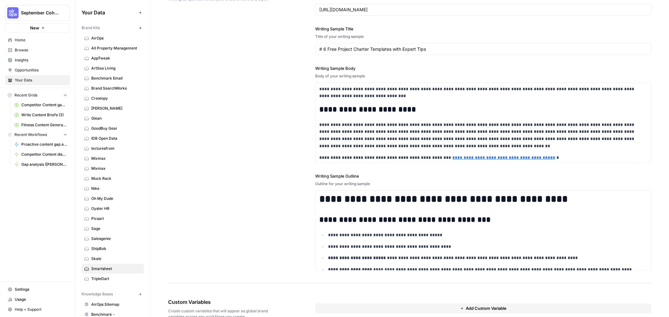
scroll to position [734, 0]
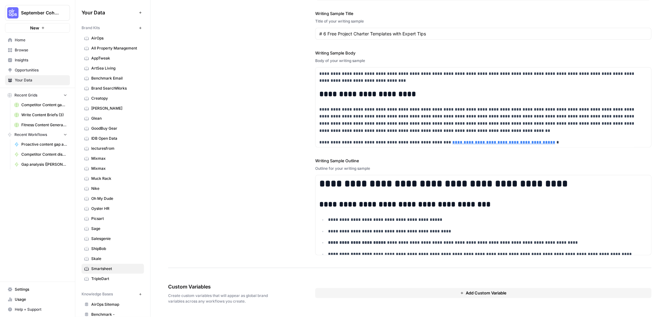
click at [435, 292] on button "Add Custom Variable" at bounding box center [483, 294] width 336 height 10
click at [356, 305] on input "text" at bounding box center [483, 305] width 317 height 6
paste input "English Knowledge Base Sitemap"
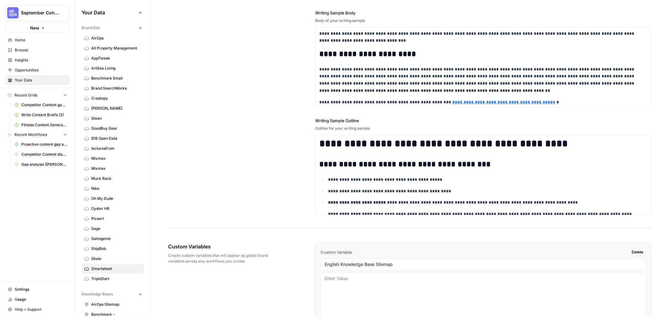
scroll to position [813, 0]
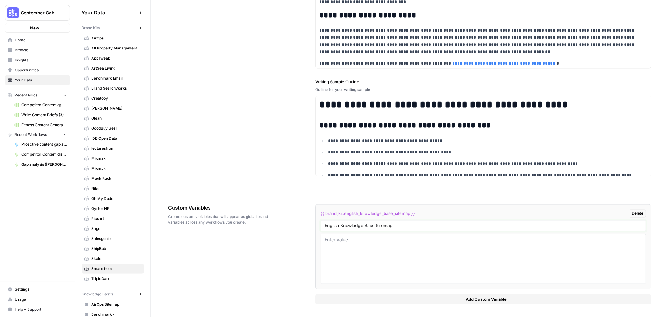
type input "English Knowledge Base Sitemap"
drag, startPoint x: 431, startPoint y: 261, endPoint x: 429, endPoint y: 264, distance: 3.4
click at [429, 264] on textarea at bounding box center [483, 259] width 317 height 45
click at [403, 269] on textarea at bounding box center [483, 259] width 317 height 45
paste textarea "12653"
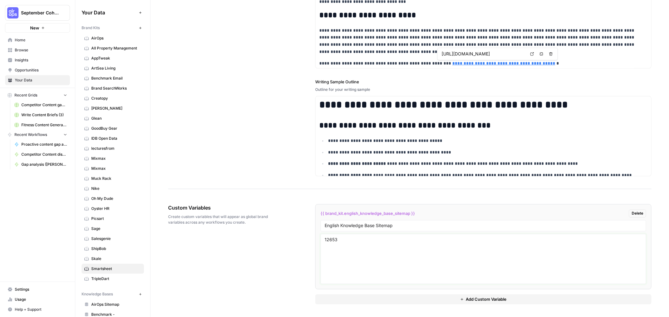
type textarea "12653"
click at [281, 253] on div "Custom Variables Create custom variables that will appear as global brand varia…" at bounding box center [409, 254] width 483 height 125
click at [100, 261] on span "Skale" at bounding box center [116, 259] width 50 height 6
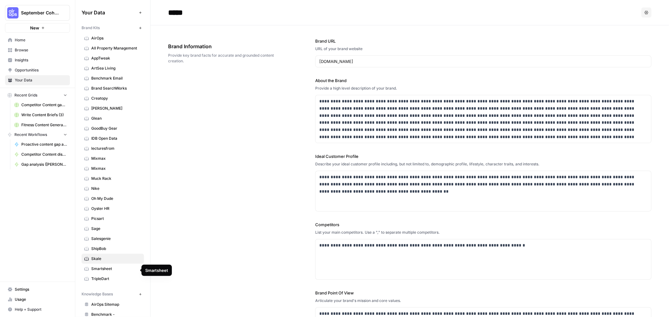
click at [101, 270] on span "Smartsheet" at bounding box center [116, 269] width 50 height 6
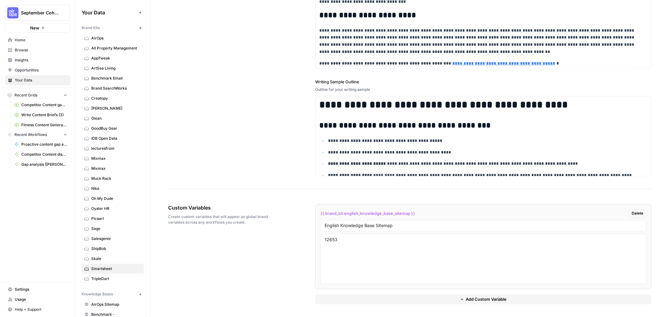
scroll to position [805, 0]
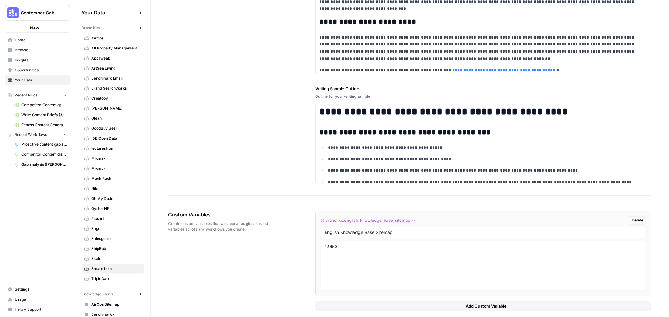
drag, startPoint x: 644, startPoint y: 259, endPoint x: 642, endPoint y: 264, distance: 5.3
click at [642, 264] on li "{{ brand_kit.english_knowledge_base_sitemap }} Delete English Knowledge Base Si…" at bounding box center [483, 253] width 336 height 85
click at [105, 36] on span "AirOps" at bounding box center [116, 38] width 50 height 6
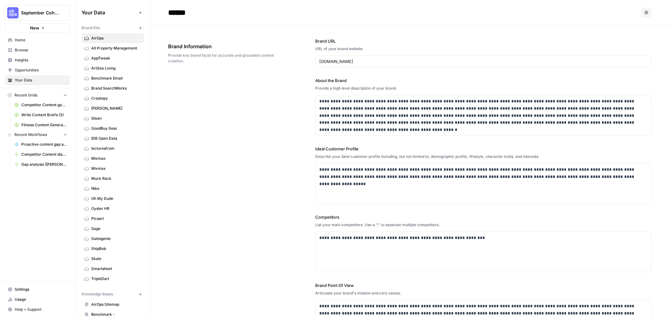
scroll to position [1174, 0]
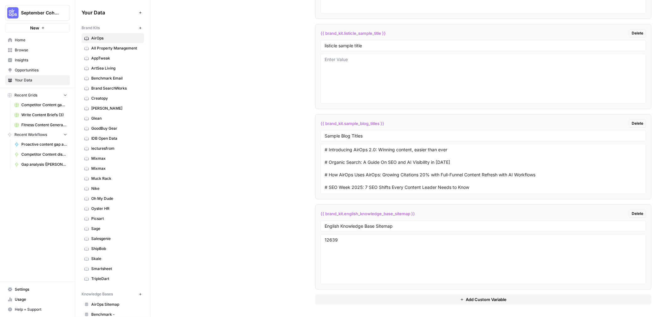
click at [94, 271] on span "Smartsheet" at bounding box center [116, 269] width 50 height 6
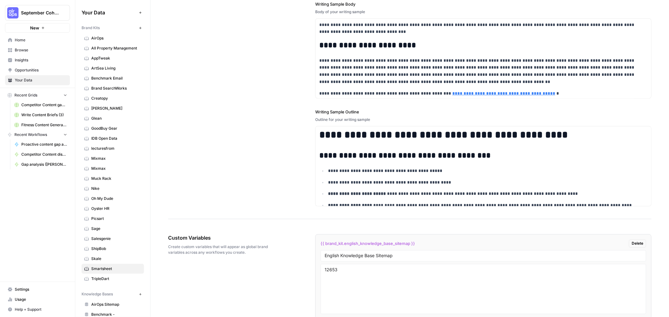
scroll to position [813, 0]
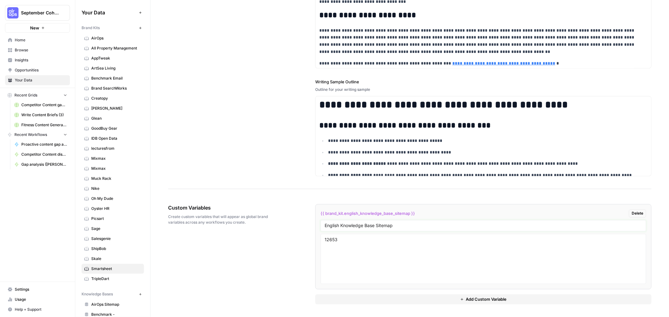
drag, startPoint x: 340, startPoint y: 227, endPoint x: 375, endPoint y: 224, distance: 35.5
click at [375, 224] on input "English Knowledge Base Sitemap" at bounding box center [483, 226] width 317 height 6
type input "English Content Sitemap"
click at [287, 205] on div "Custom Variables Create custom variables that will appear as global brand varia…" at bounding box center [409, 254] width 483 height 125
click at [395, 225] on input "English Content Sitemap" at bounding box center [483, 226] width 317 height 6
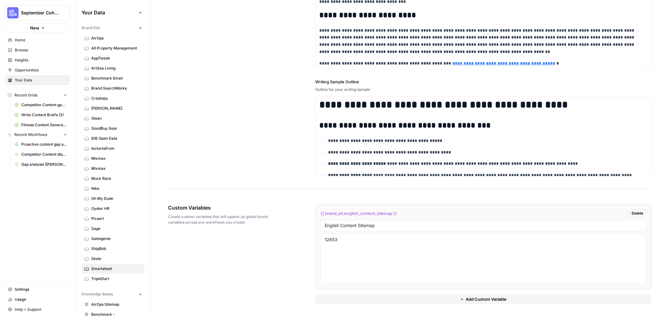
click at [29, 46] on link "Browse" at bounding box center [37, 50] width 65 height 10
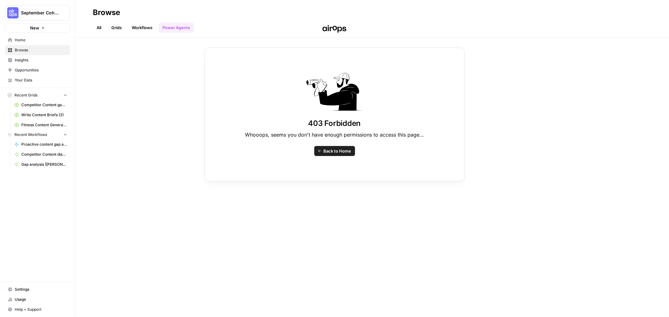
click at [141, 29] on div "403 Forbidden Whooops, seems you don't have enough permissions to access this p…" at bounding box center [334, 158] width 669 height 317
click at [147, 26] on div "403 Forbidden Whooops, seems you don't have enough permissions to access this p…" at bounding box center [334, 158] width 669 height 317
click at [146, 25] on div "403 Forbidden Whooops, seems you don't have enough permissions to access this p…" at bounding box center [334, 158] width 669 height 317
drag, startPoint x: 139, startPoint y: 105, endPoint x: 143, endPoint y: 105, distance: 4.7
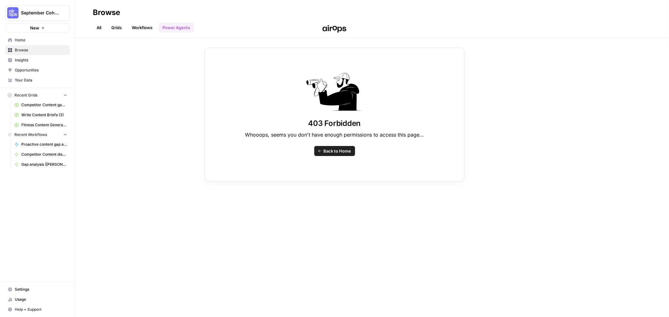
click at [138, 105] on div "403 Forbidden Whooops, seems you don't have enough permissions to access this p…" at bounding box center [334, 158] width 669 height 317
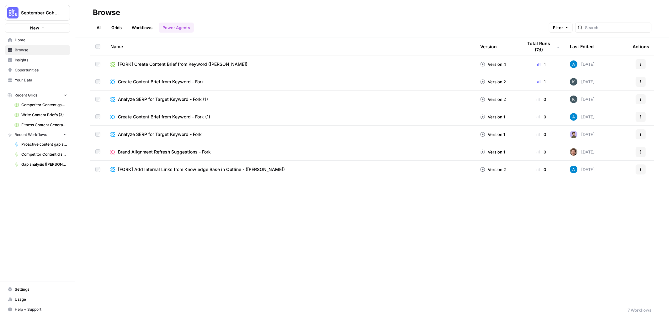
click at [236, 4] on header "Browse All Grids Workflows Power Agents Filter" at bounding box center [372, 19] width 594 height 38
click at [143, 27] on link "Workflows" at bounding box center [142, 28] width 28 height 10
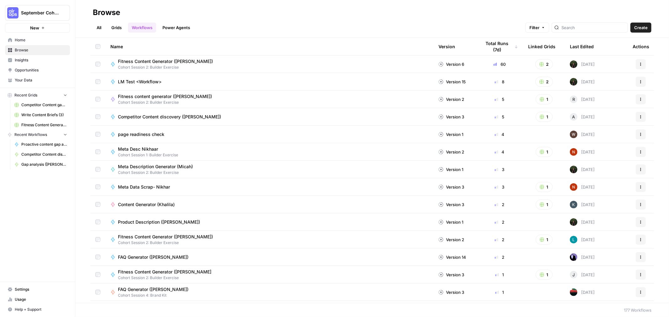
click at [169, 27] on link "Power Agents" at bounding box center [176, 28] width 35 height 10
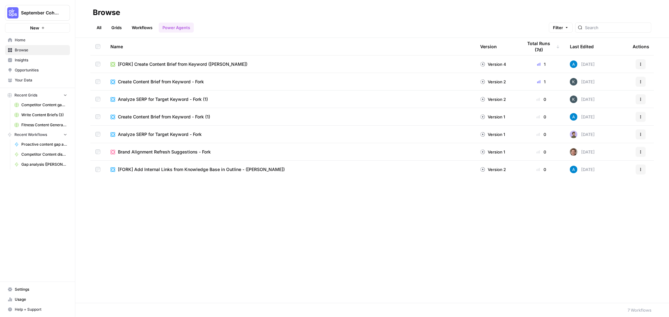
drag, startPoint x: 145, startPoint y: 28, endPoint x: 206, endPoint y: 24, distance: 61.0
click at [146, 27] on link "Workflows" at bounding box center [142, 28] width 28 height 10
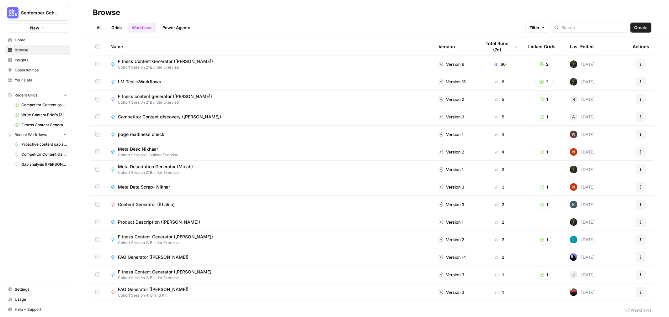
click at [41, 83] on link "Your Data" at bounding box center [37, 80] width 65 height 10
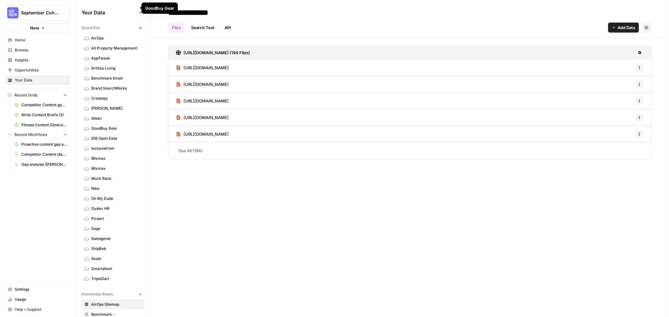
scroll to position [163, 0]
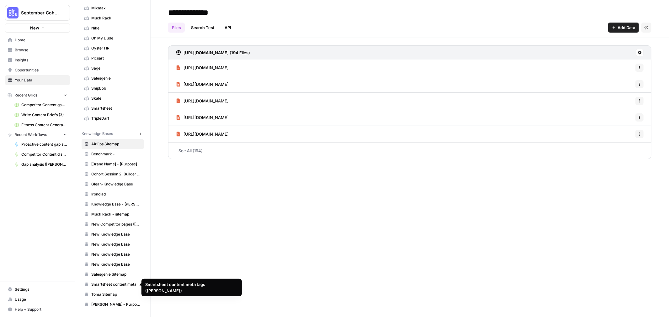
click at [115, 284] on span "Smartsheet content meta tags ([PERSON_NAME])" at bounding box center [116, 285] width 50 height 6
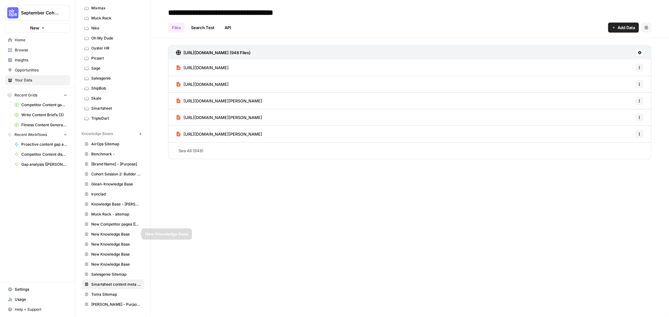
click at [114, 224] on span "New Competitor pages ([PERSON_NAME])" at bounding box center [116, 225] width 50 height 6
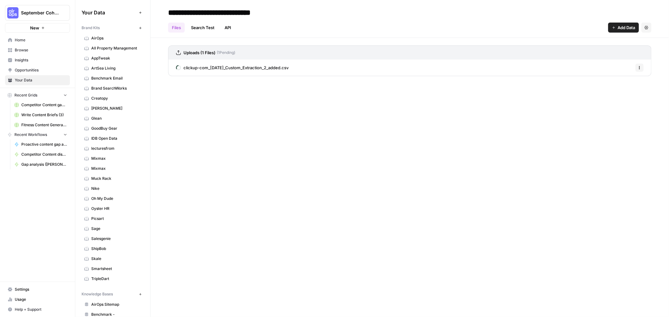
click at [283, 68] on span "clickup-com_[DATE]_Custom_Extraction_2_added.csv" at bounding box center [236, 68] width 105 height 6
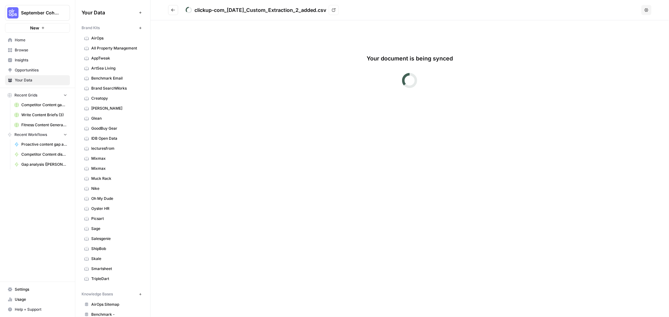
click at [168, 11] on button "Go back" at bounding box center [173, 10] width 10 height 10
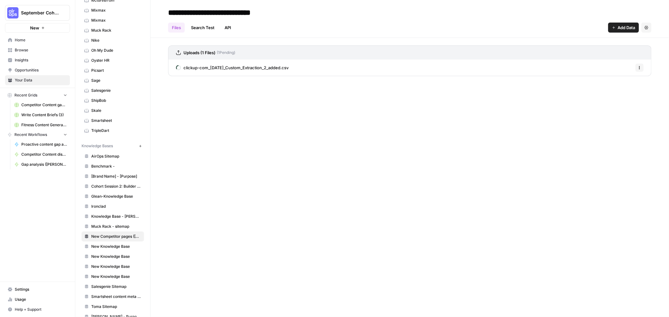
scroll to position [163, 0]
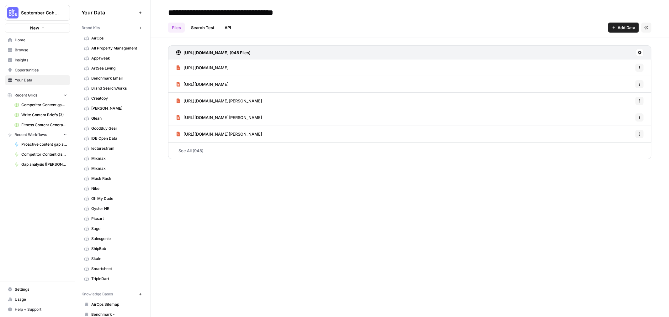
scroll to position [163, 0]
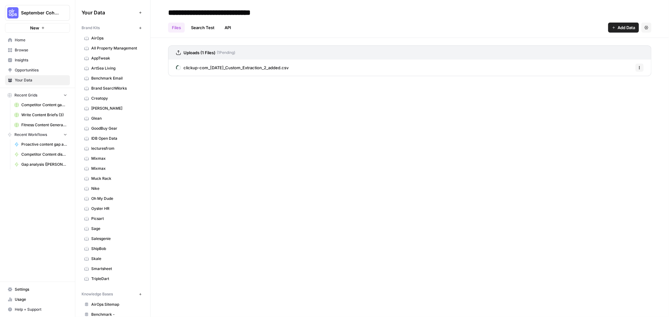
click at [277, 68] on span "clickup-com_[DATE]_Custom_Extraction_2_added.csv" at bounding box center [236, 68] width 105 height 6
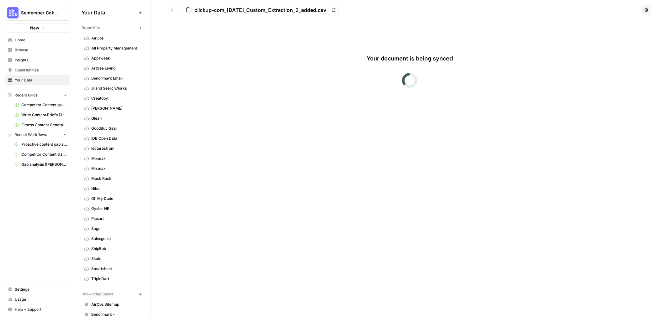
click at [171, 11] on icon "Go back" at bounding box center [173, 10] width 4 height 4
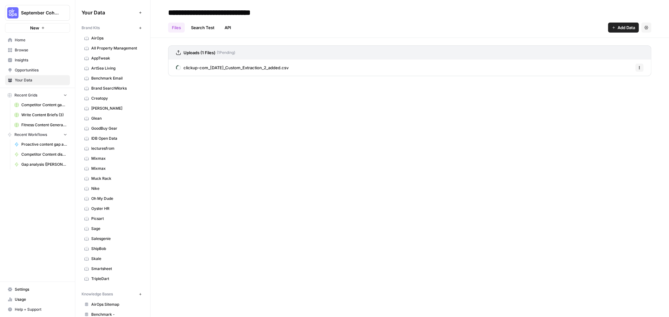
click at [361, 24] on div "Files Search Test API Add Data Settings" at bounding box center [409, 25] width 483 height 15
click at [638, 68] on icon "button" at bounding box center [640, 68] width 4 height 4
click at [632, 81] on span "Delete File" at bounding box center [626, 81] width 20 height 6
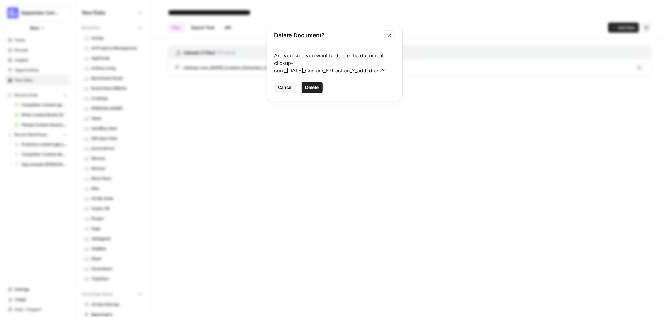
click at [315, 87] on span "Delete" at bounding box center [312, 87] width 13 height 6
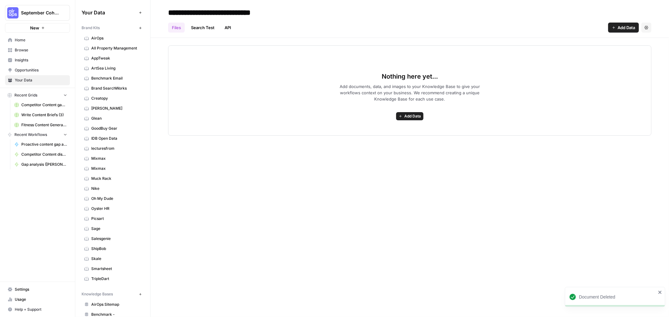
click at [402, 116] on button "Add Data" at bounding box center [409, 116] width 27 height 8
click at [388, 131] on span "Upload Files" at bounding box center [386, 130] width 57 height 6
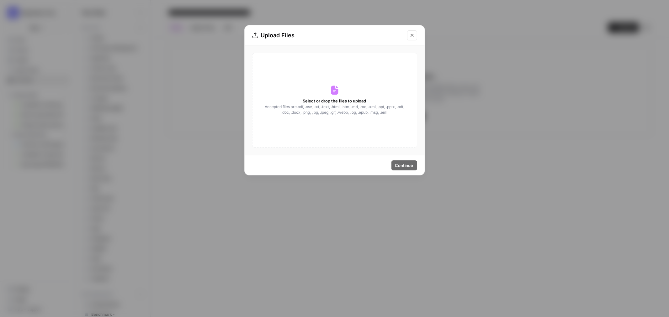
click at [327, 87] on div "Select or drop the files to upload Accepted files are .pdf, .csv, .txt, .text, …" at bounding box center [334, 100] width 165 height 95
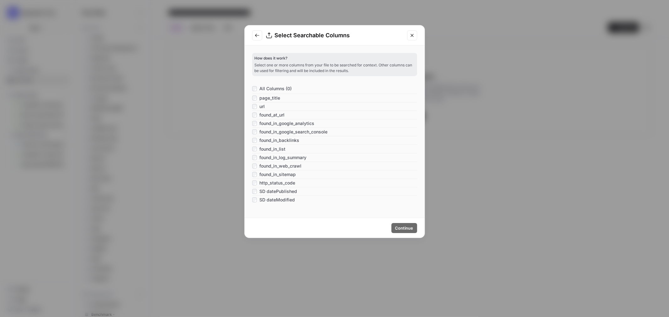
click at [260, 108] on span "url" at bounding box center [261, 107] width 5 height 6
click at [271, 99] on span "page_title" at bounding box center [269, 98] width 21 height 6
click at [270, 98] on span "page_title" at bounding box center [269, 98] width 21 height 6
click at [409, 227] on span "Continue" at bounding box center [404, 228] width 18 height 6
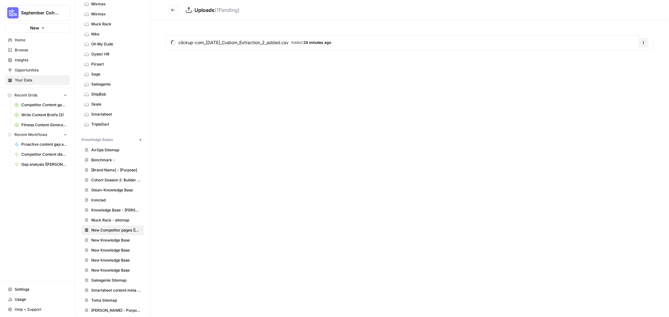
scroll to position [163, 0]
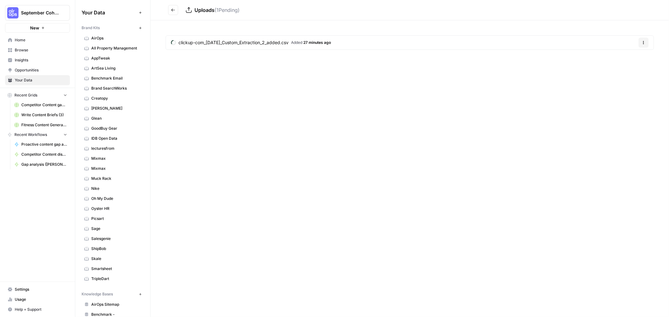
click at [214, 43] on span "clickup-com_[DATE]_Custom_Extraction_2_added.csv" at bounding box center [234, 43] width 110 height 6
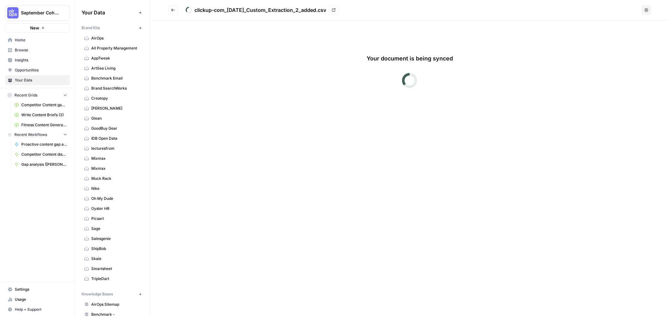
click at [178, 8] on button "Go back" at bounding box center [173, 10] width 10 height 10
